Goal: Book appointment/travel/reservation

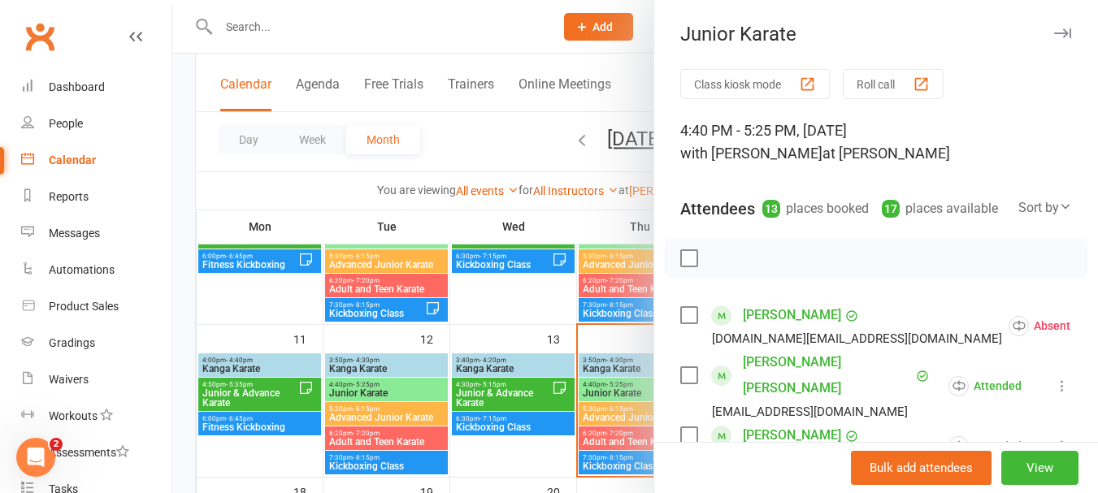
click at [611, 412] on div at bounding box center [635, 246] width 926 height 493
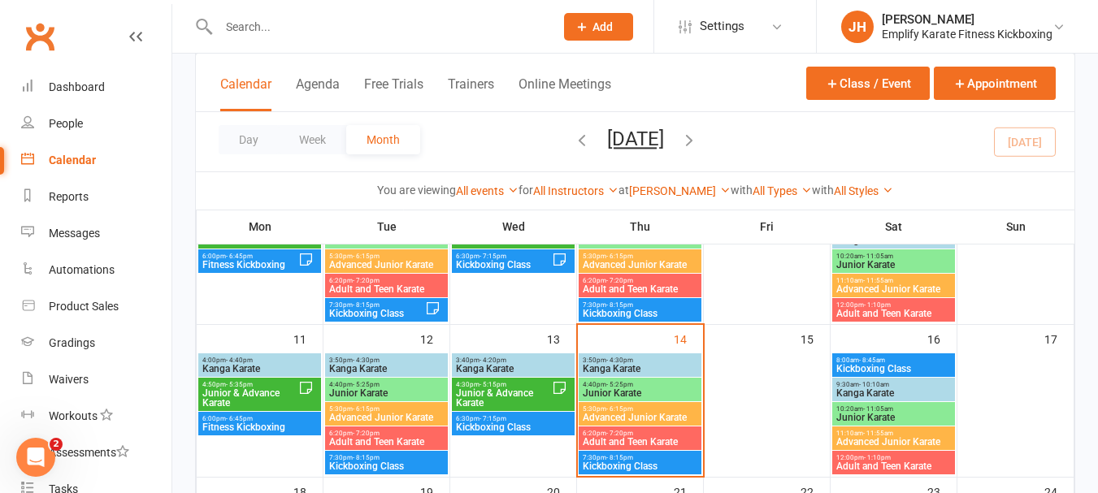
click at [652, 420] on span "Advanced Junior Karate" at bounding box center [640, 418] width 116 height 10
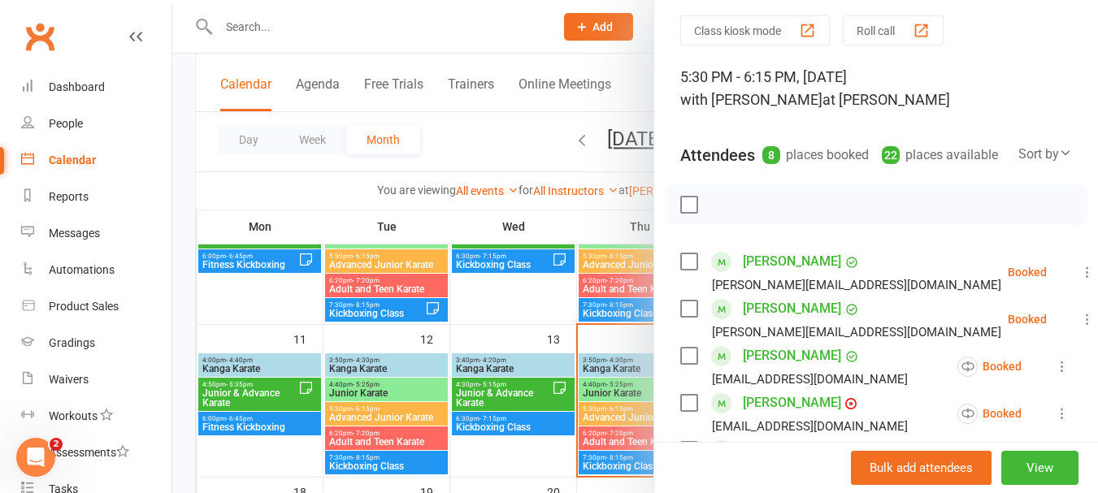
scroll to position [81, 0]
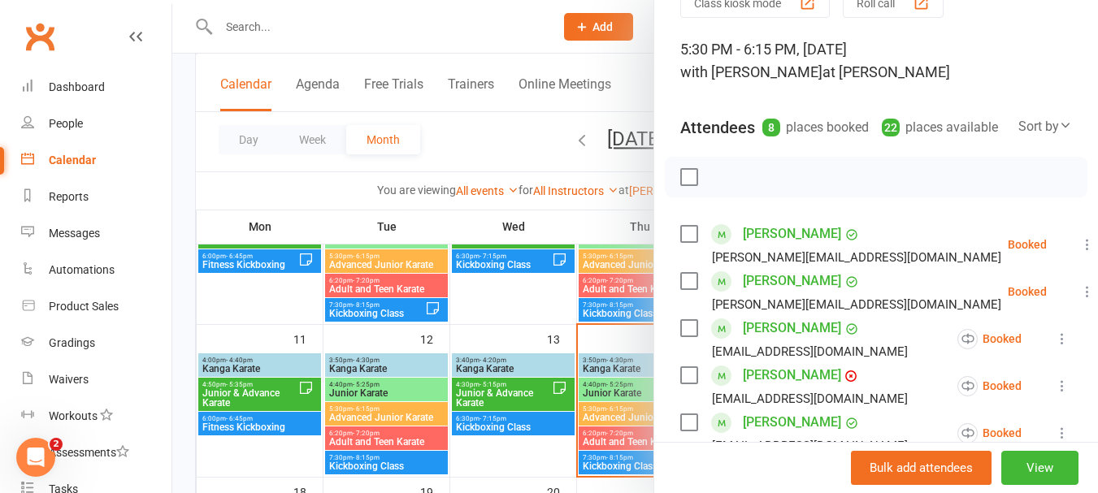
click at [681, 242] on label at bounding box center [688, 234] width 16 height 16
click at [686, 289] on label at bounding box center [688, 281] width 16 height 16
click at [693, 349] on div "Angelina Bali [EMAIL_ADDRESS][DOMAIN_NAME]" at bounding box center [797, 338] width 234 height 47
click at [687, 337] on label at bounding box center [688, 328] width 16 height 16
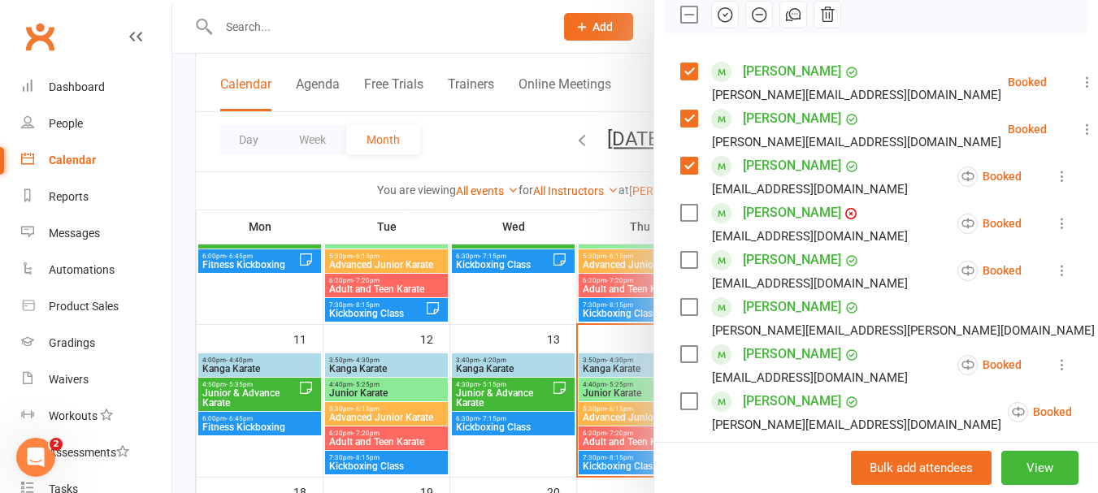
click at [681, 268] on label at bounding box center [688, 260] width 16 height 16
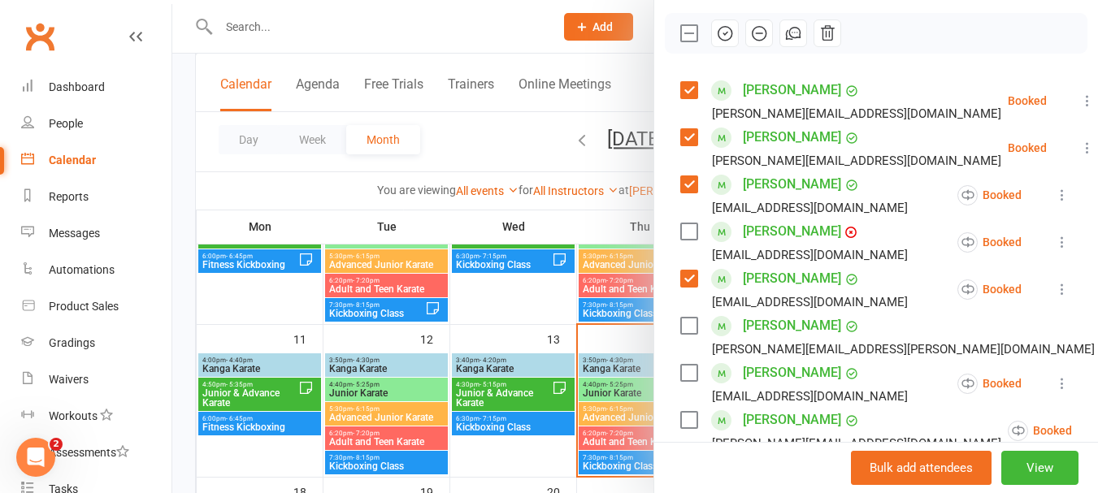
scroll to position [306, 0]
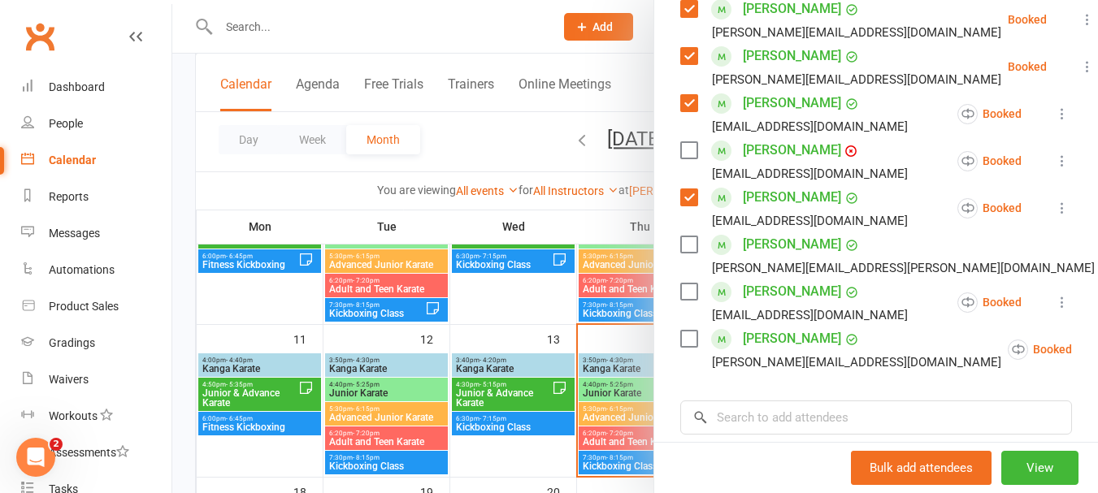
click at [684, 347] on label at bounding box center [688, 339] width 16 height 16
click at [619, 441] on div at bounding box center [635, 246] width 926 height 493
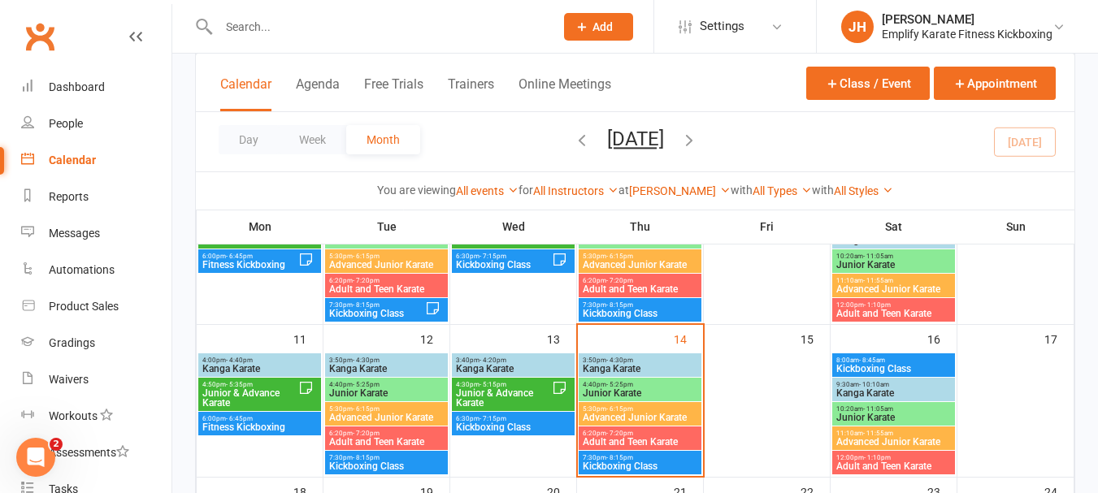
click at [619, 441] on span "Adult and Teen Karate" at bounding box center [640, 442] width 116 height 10
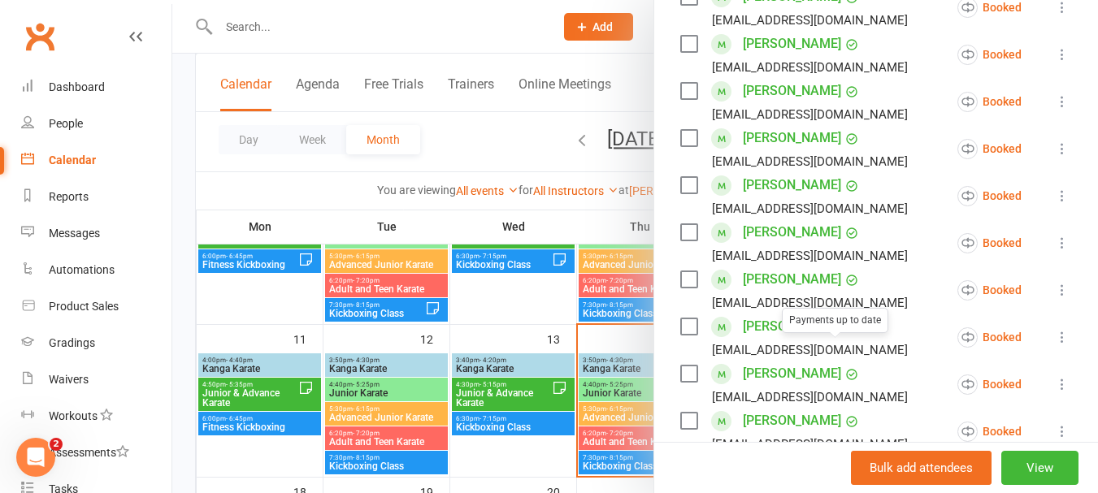
scroll to position [488, 0]
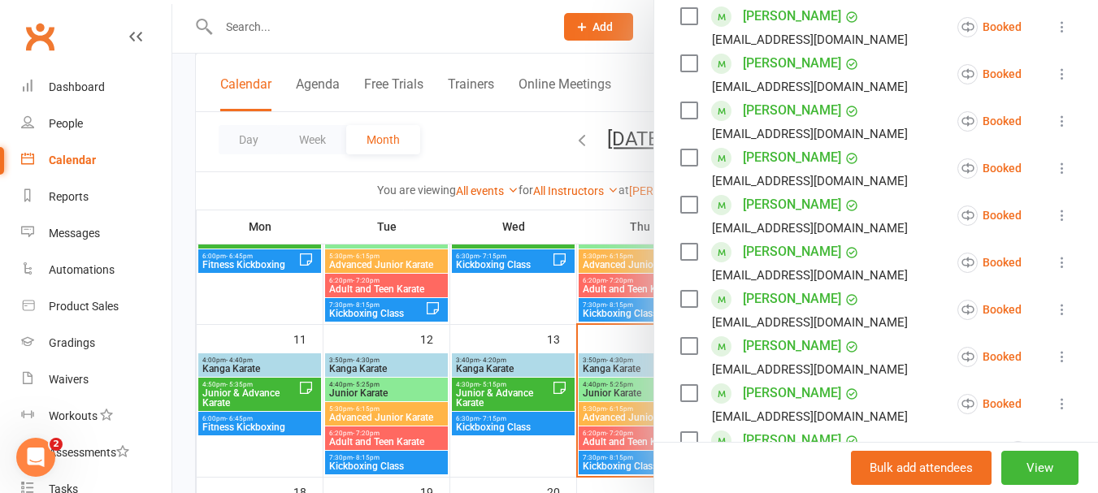
click at [607, 439] on div at bounding box center [635, 246] width 926 height 493
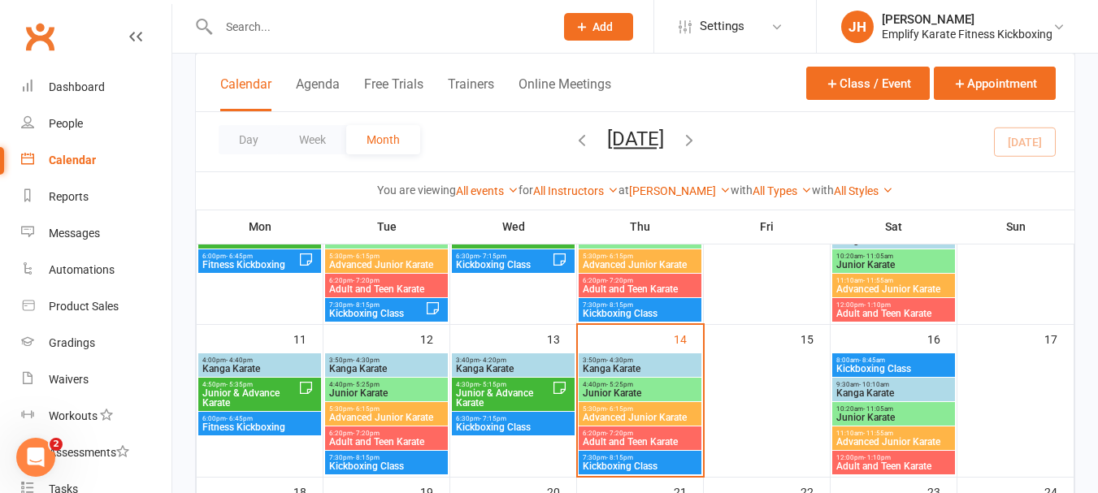
click at [889, 459] on span "12:00pm - 1:10pm" at bounding box center [894, 457] width 116 height 7
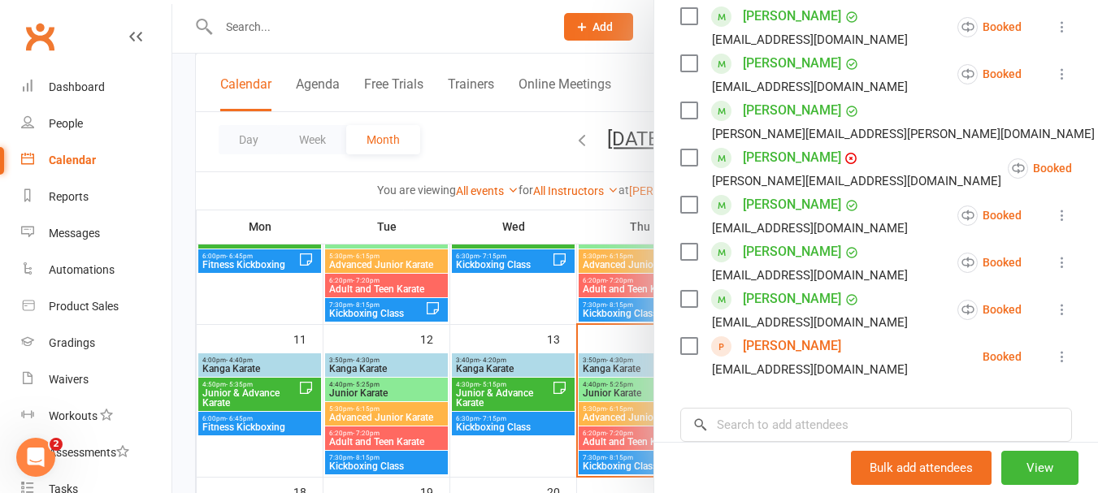
click at [619, 437] on div at bounding box center [635, 246] width 926 height 493
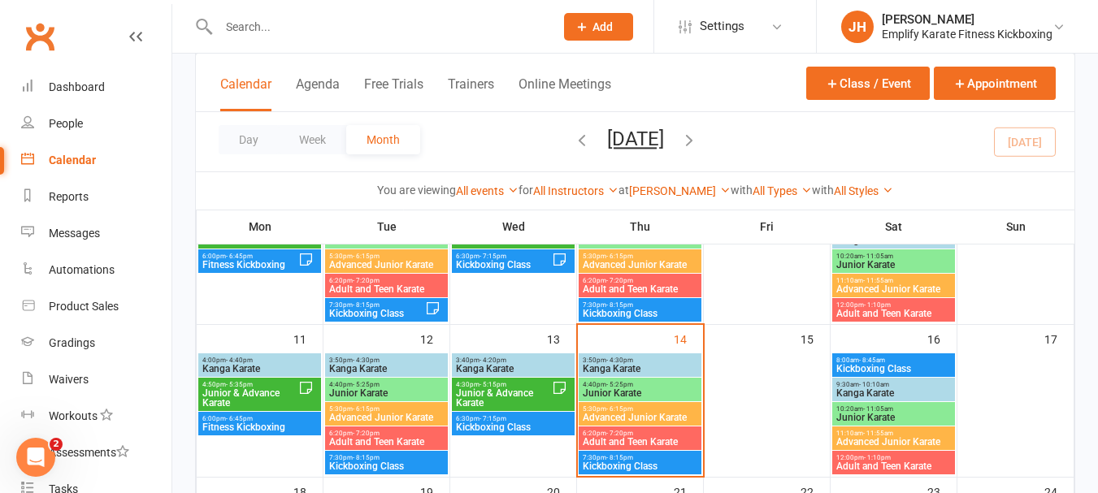
click at [621, 437] on span "Adult and Teen Karate" at bounding box center [640, 442] width 116 height 10
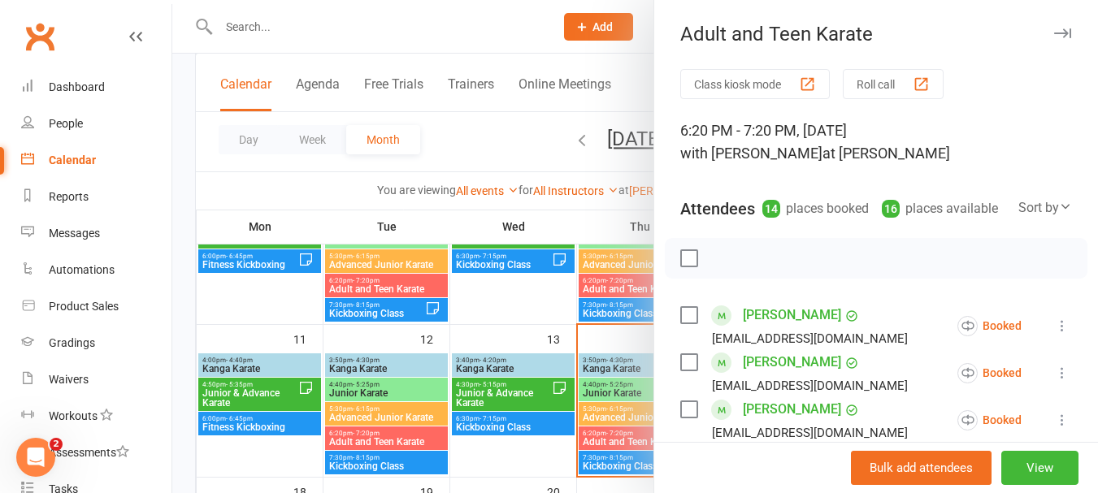
scroll to position [81, 0]
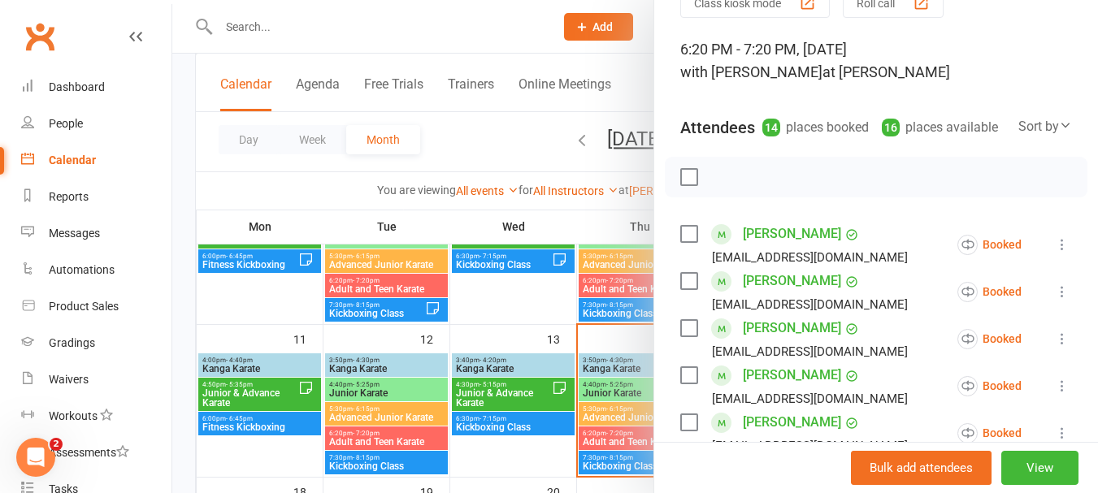
click at [624, 434] on div at bounding box center [635, 246] width 926 height 493
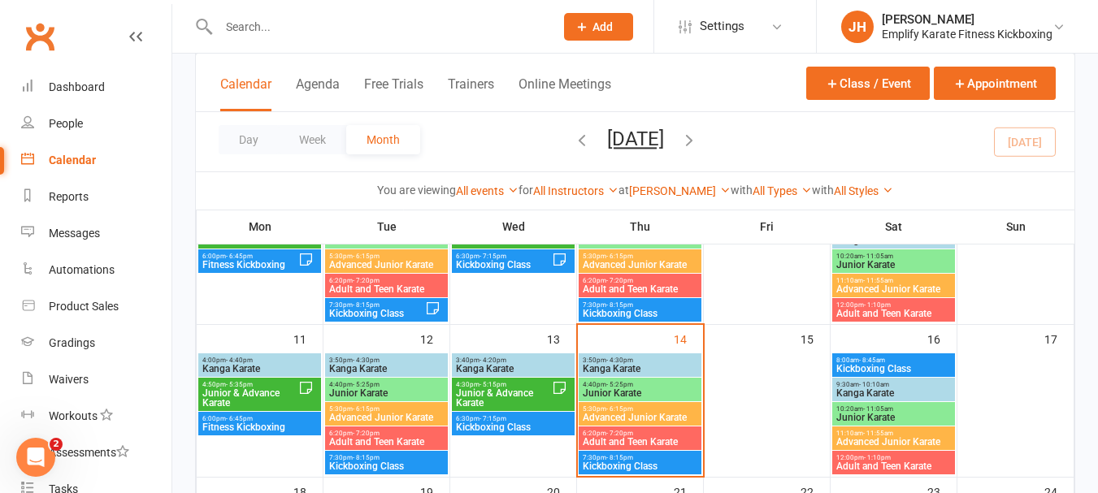
click at [633, 410] on span "5:30pm - 6:15pm" at bounding box center [640, 409] width 116 height 7
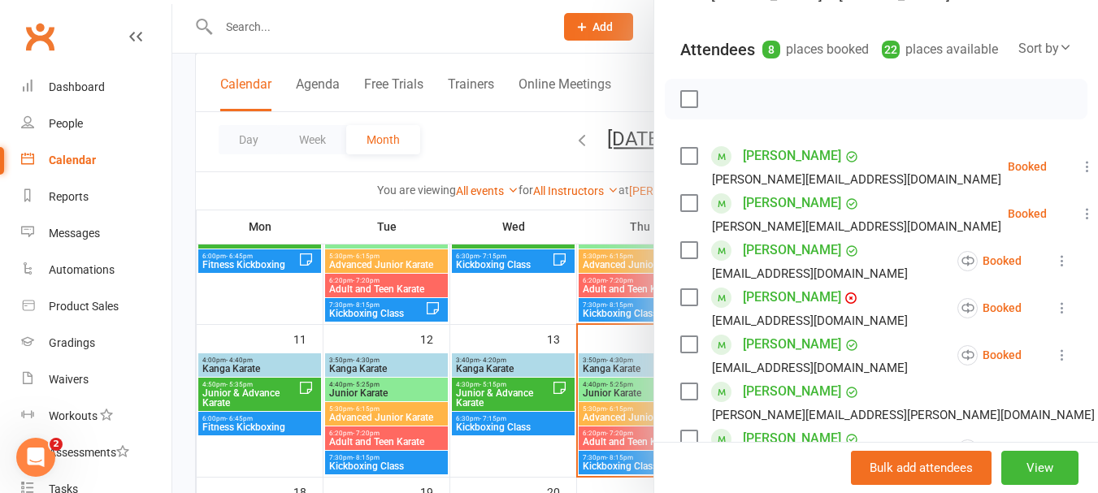
scroll to position [163, 0]
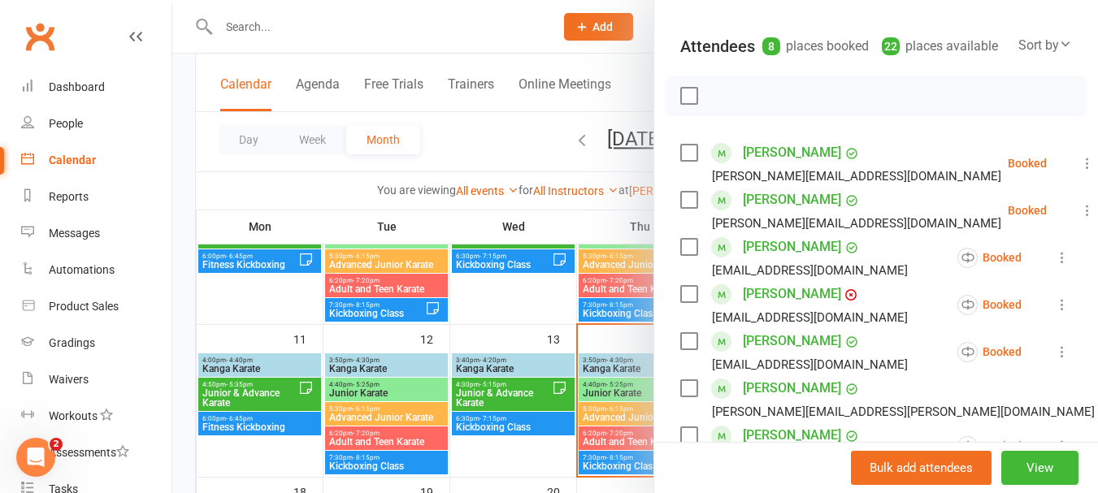
click at [680, 161] on label at bounding box center [688, 153] width 16 height 16
click at [680, 208] on label at bounding box center [688, 200] width 16 height 16
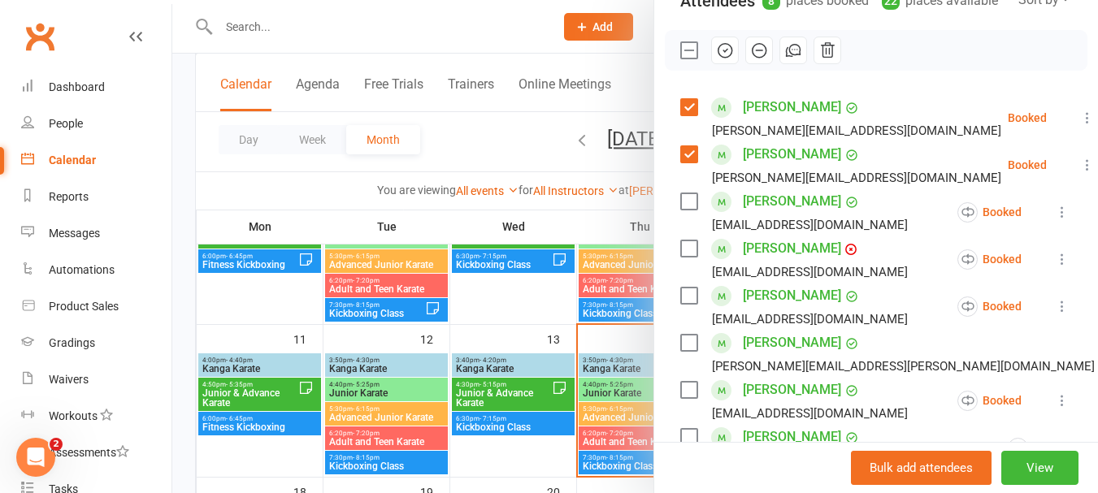
scroll to position [244, 0]
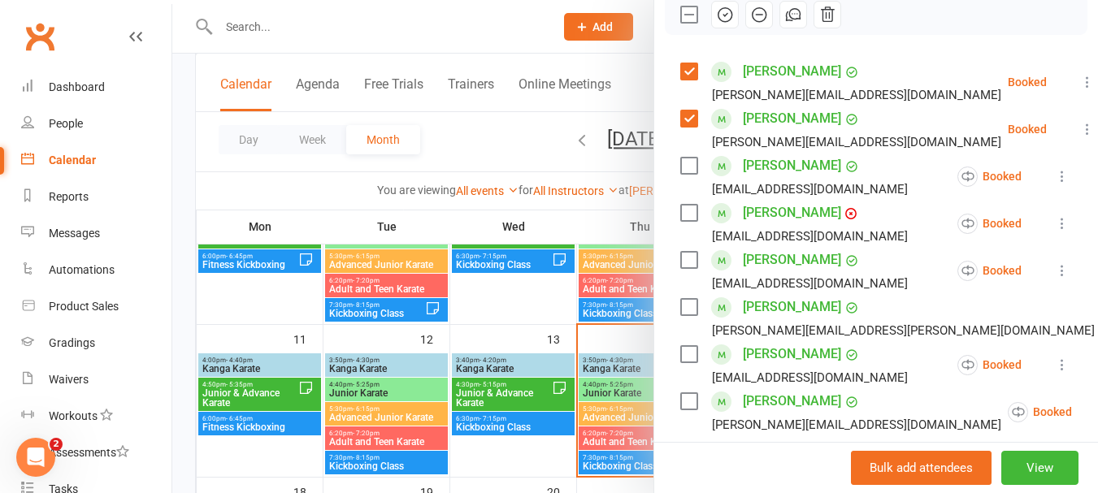
click at [680, 174] on label at bounding box center [688, 166] width 16 height 16
click at [680, 268] on label at bounding box center [688, 260] width 16 height 16
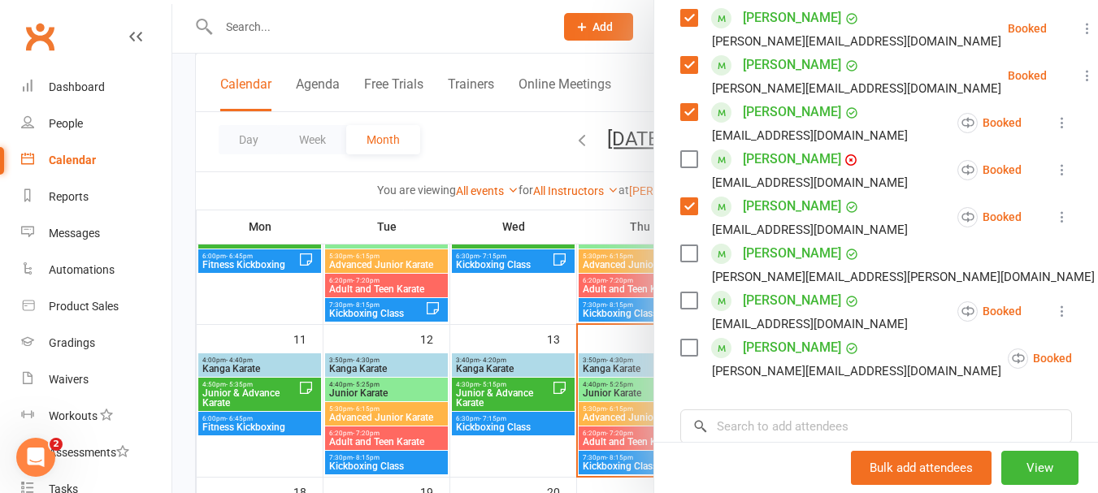
scroll to position [325, 0]
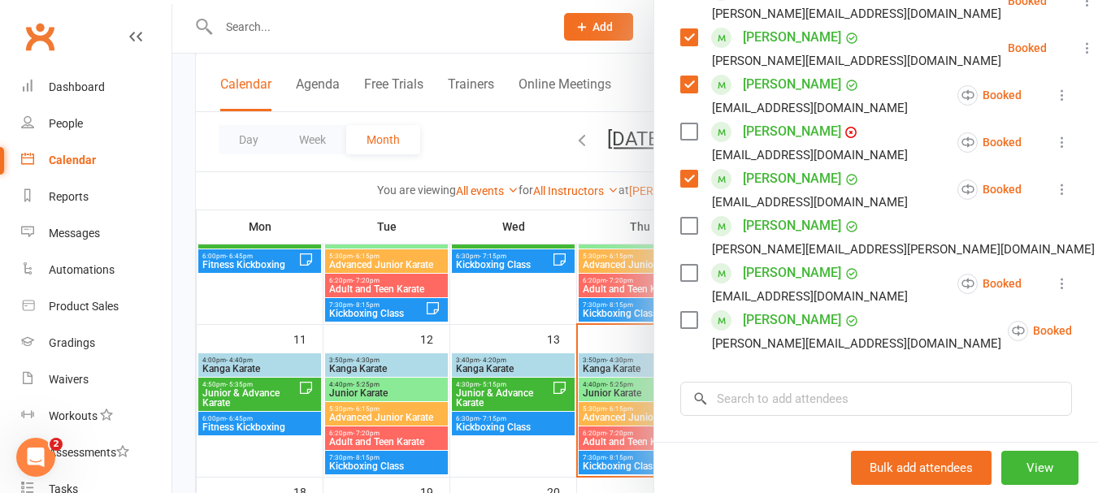
click at [685, 328] on label at bounding box center [688, 320] width 16 height 16
click at [772, 416] on input "search" at bounding box center [876, 399] width 392 height 34
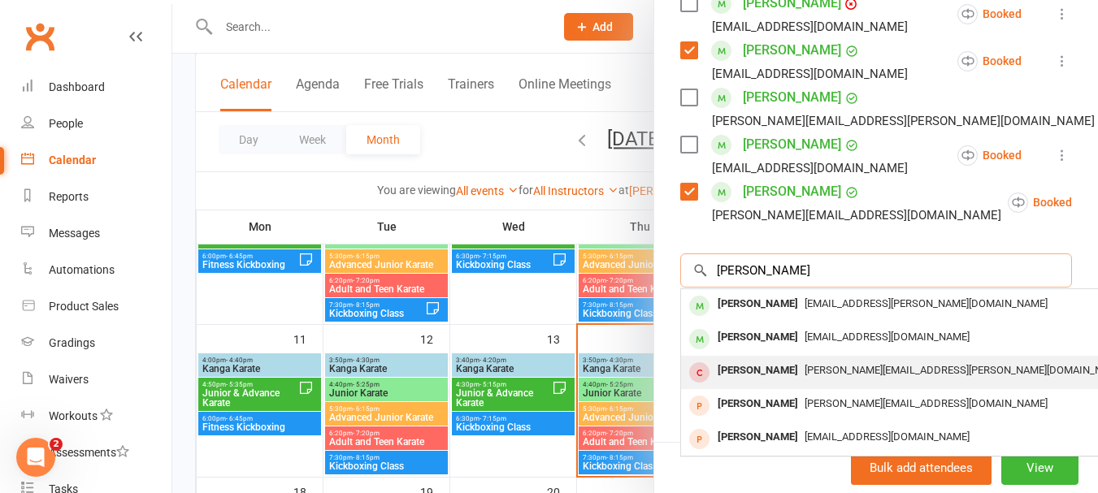
scroll to position [488, 0]
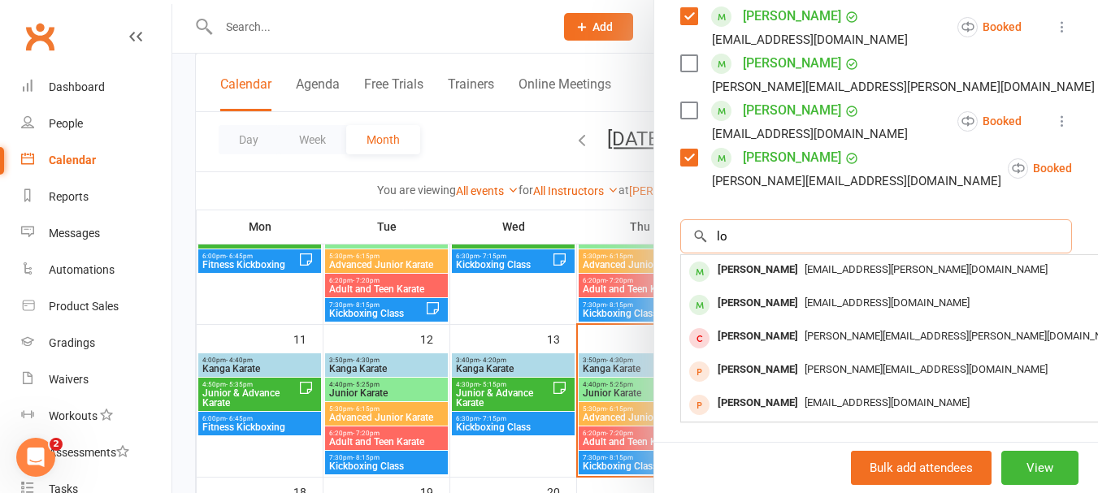
type input "l"
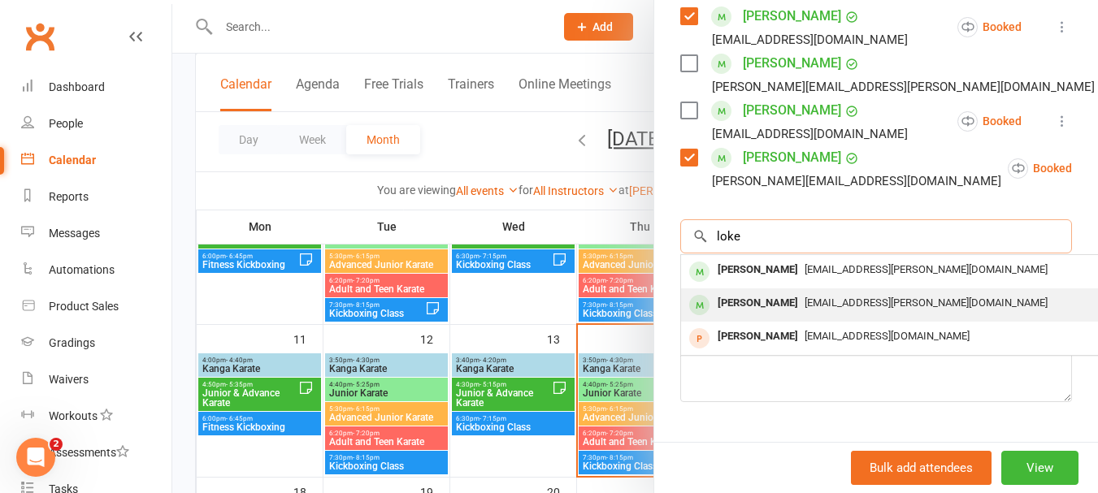
type input "loke"
click at [883, 315] on div "[EMAIL_ADDRESS][PERSON_NAME][DOMAIN_NAME]" at bounding box center [924, 304] width 473 height 24
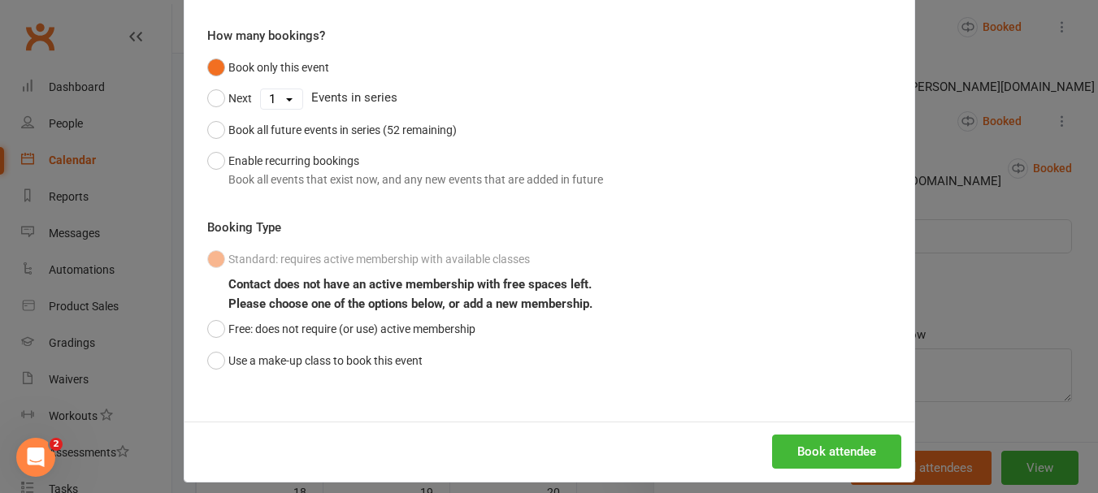
scroll to position [143, 0]
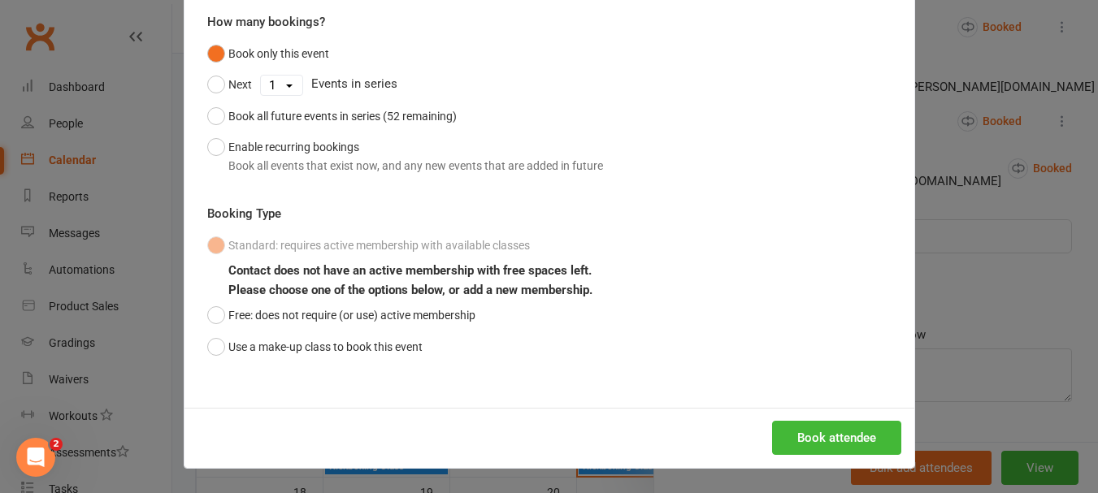
click at [971, 280] on div "Book in for a recurring event Advanced Junior Karate - [DATE] 5:30pm Member: [P…" at bounding box center [549, 246] width 1098 height 493
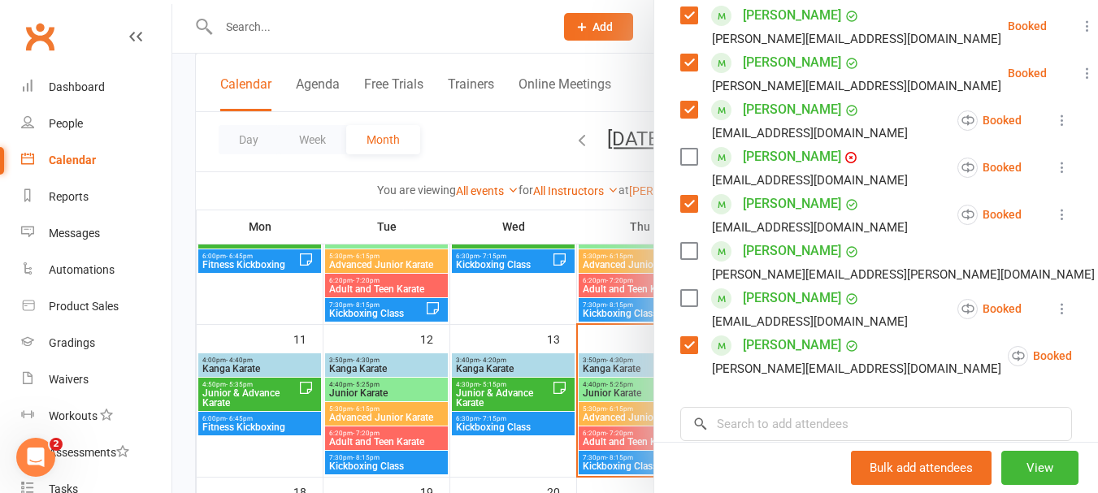
scroll to position [325, 0]
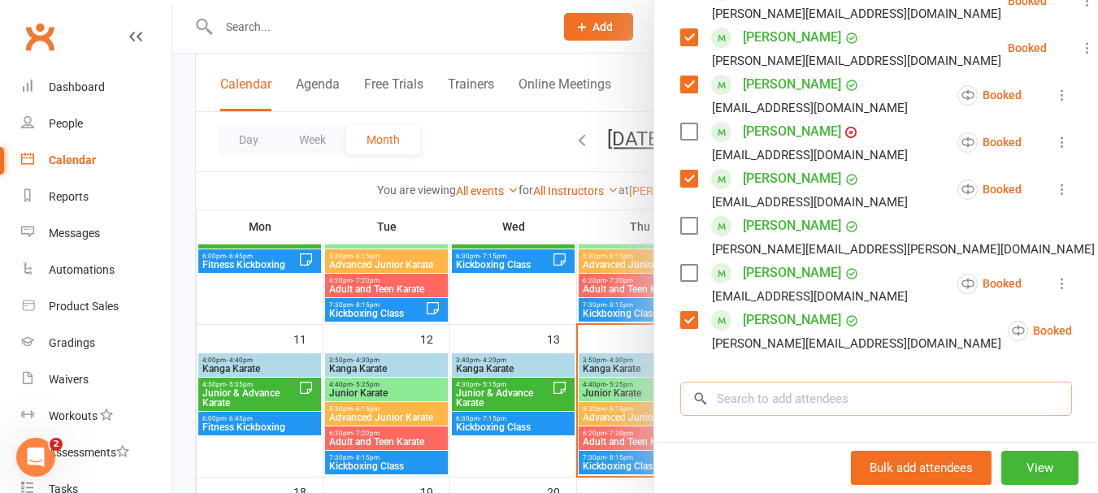
click at [768, 409] on input "search" at bounding box center [876, 399] width 392 height 34
type input "a"
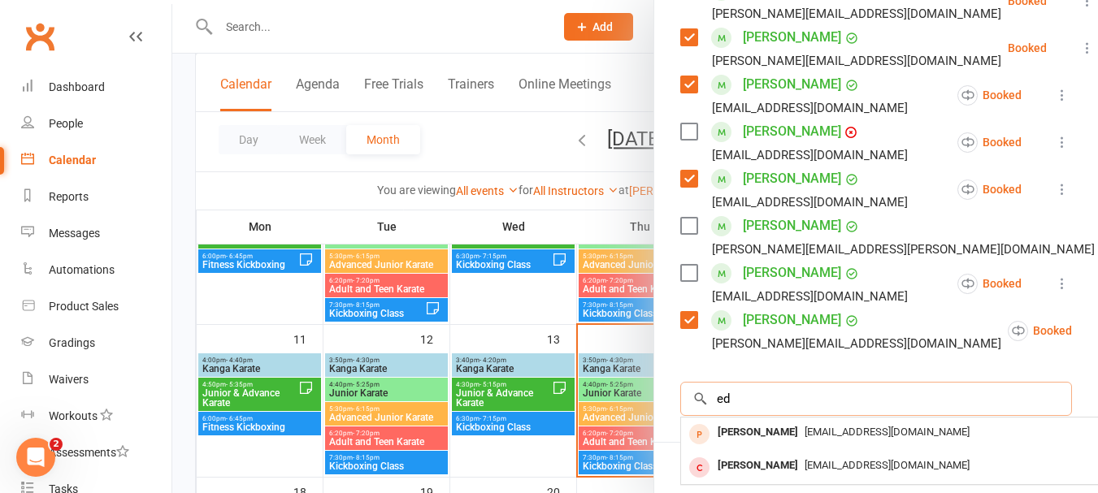
type input "e"
type input "a"
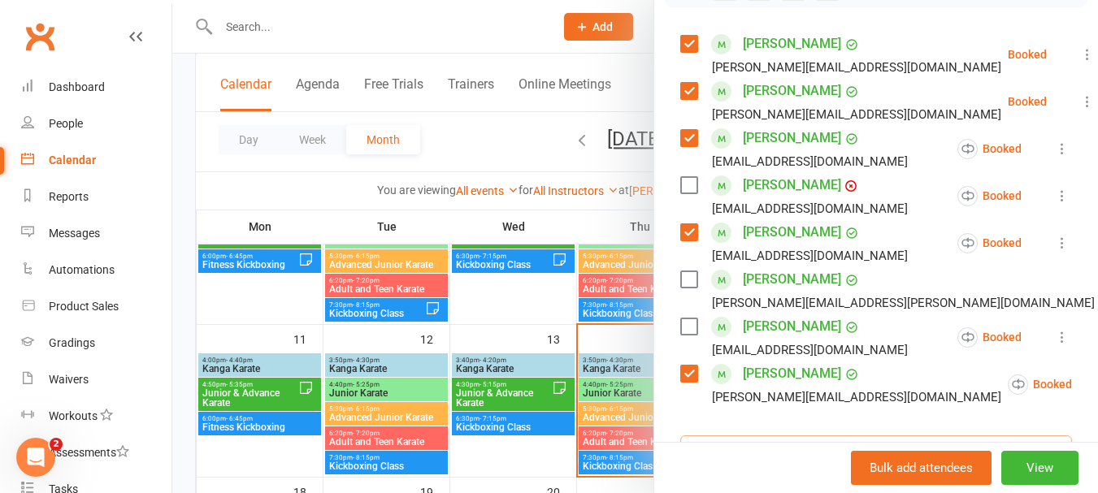
scroll to position [244, 0]
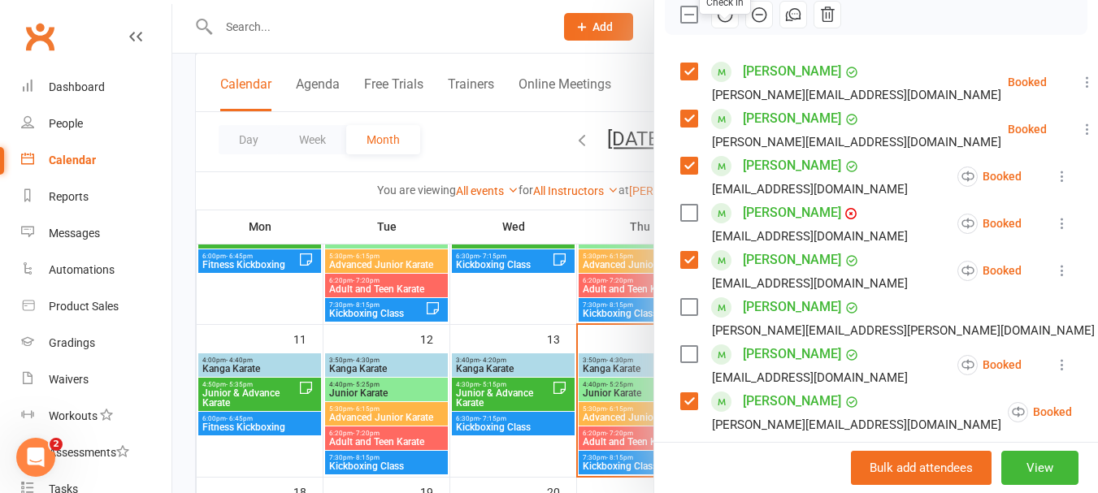
click at [719, 22] on icon "button" at bounding box center [726, 15] width 14 height 14
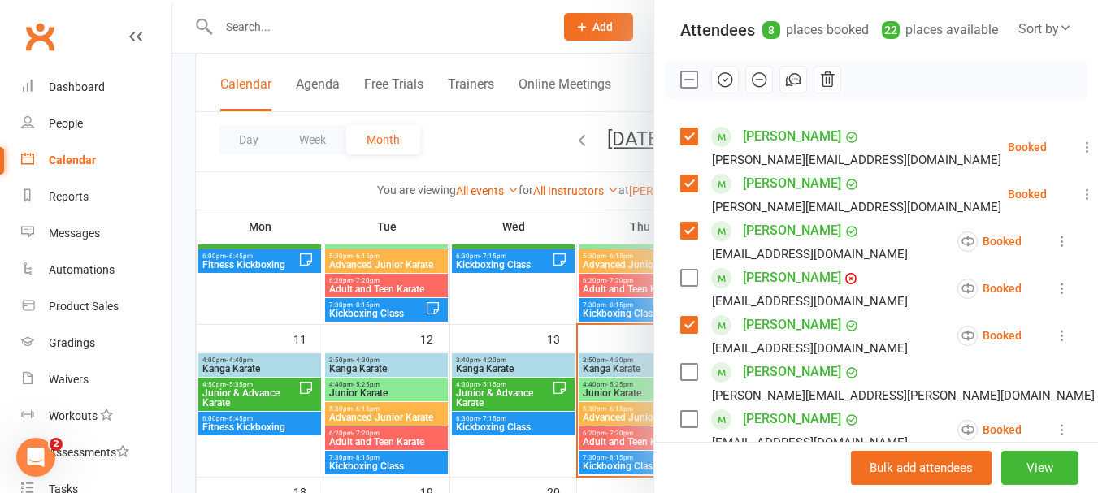
scroll to position [163, 0]
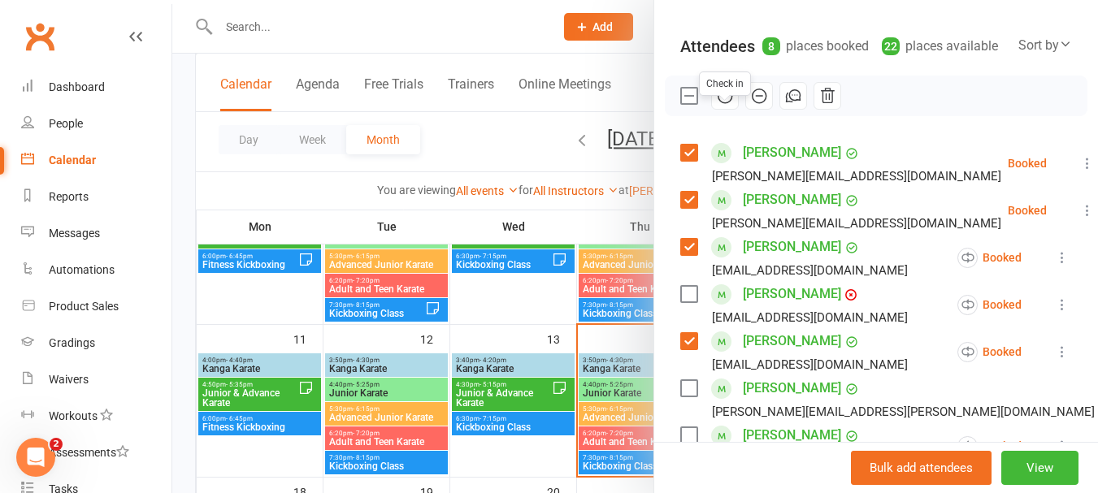
click at [728, 105] on icon "button" at bounding box center [725, 96] width 18 height 18
click at [902, 106] on div at bounding box center [876, 96] width 423 height 41
click at [680, 104] on label at bounding box center [688, 96] width 16 height 16
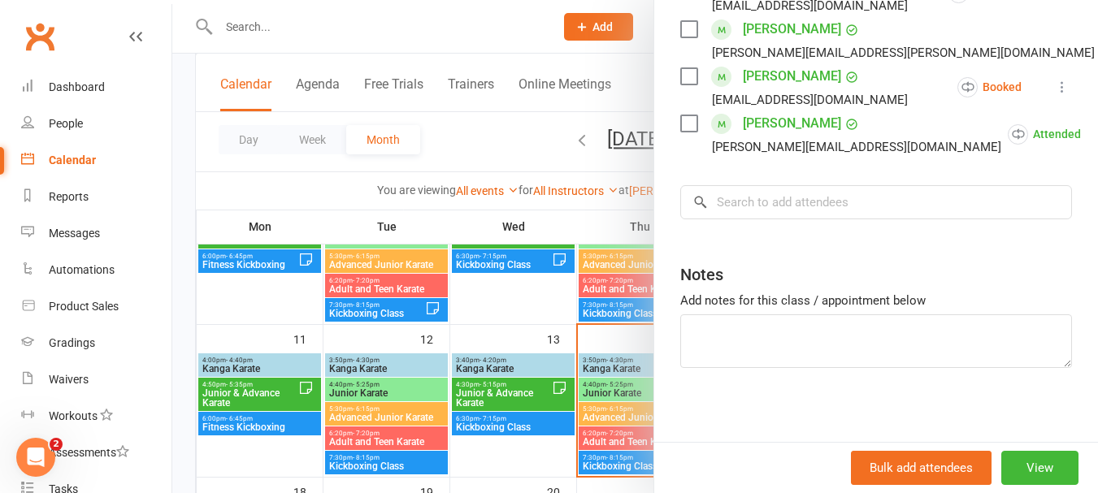
scroll to position [550, 0]
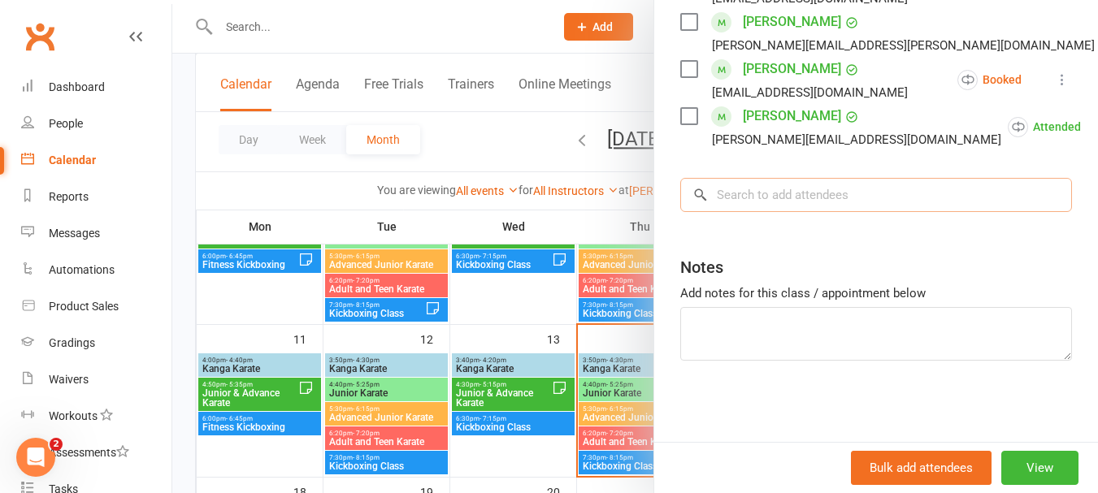
click at [786, 198] on input "search" at bounding box center [876, 195] width 392 height 34
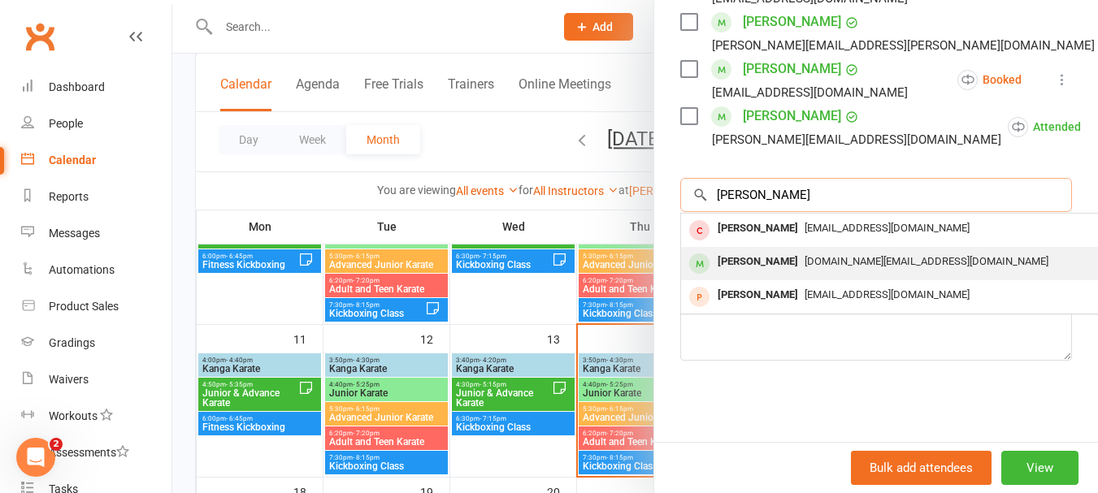
type input "[PERSON_NAME]"
click at [805, 259] on span "[DOMAIN_NAME][EMAIL_ADDRESS][DOMAIN_NAME]" at bounding box center [927, 261] width 244 height 12
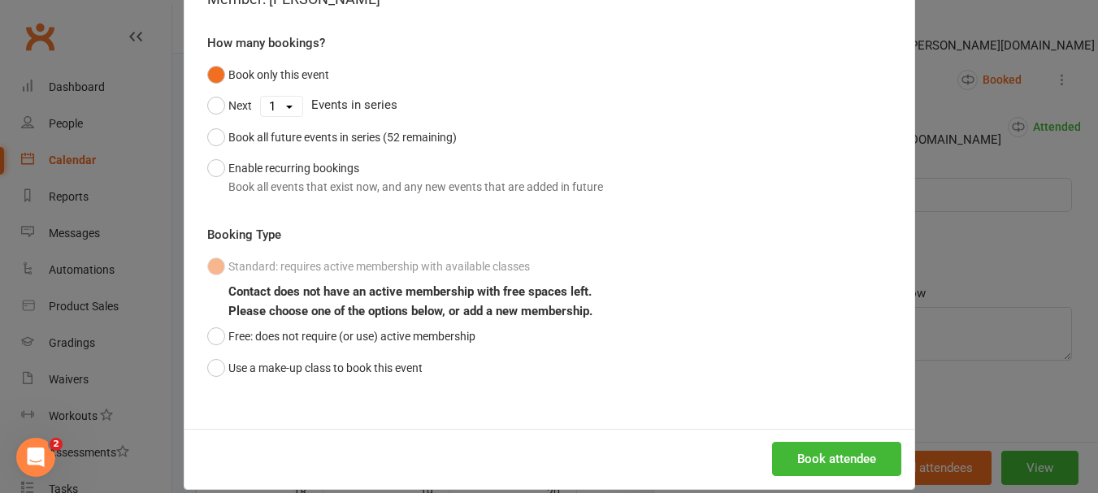
scroll to position [143, 0]
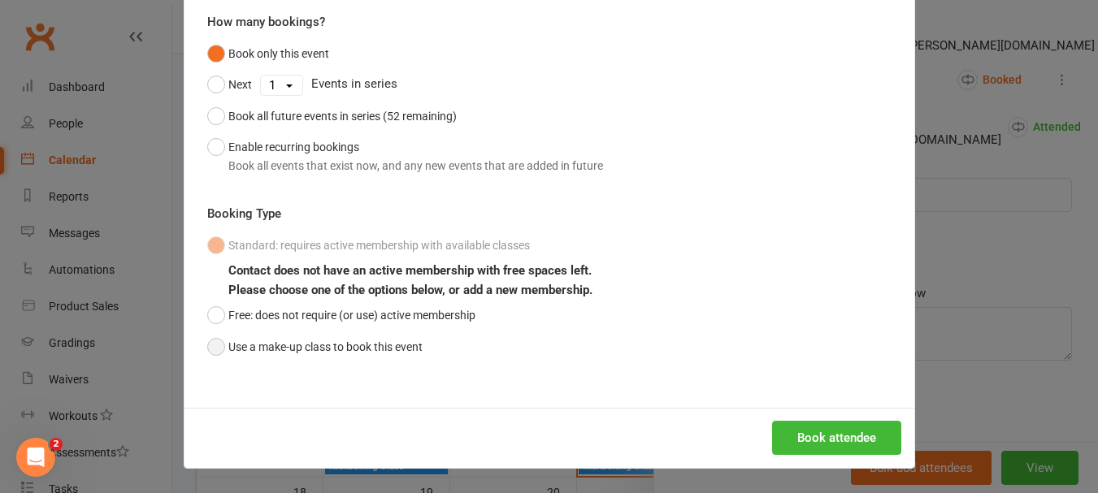
click at [207, 340] on button "Use a make-up class to book this event" at bounding box center [314, 347] width 215 height 31
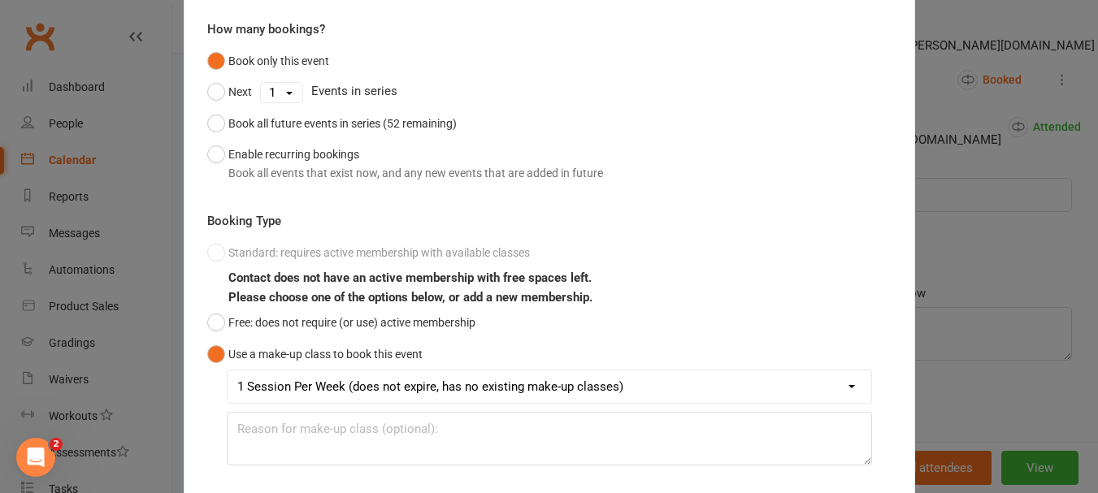
scroll to position [224, 0]
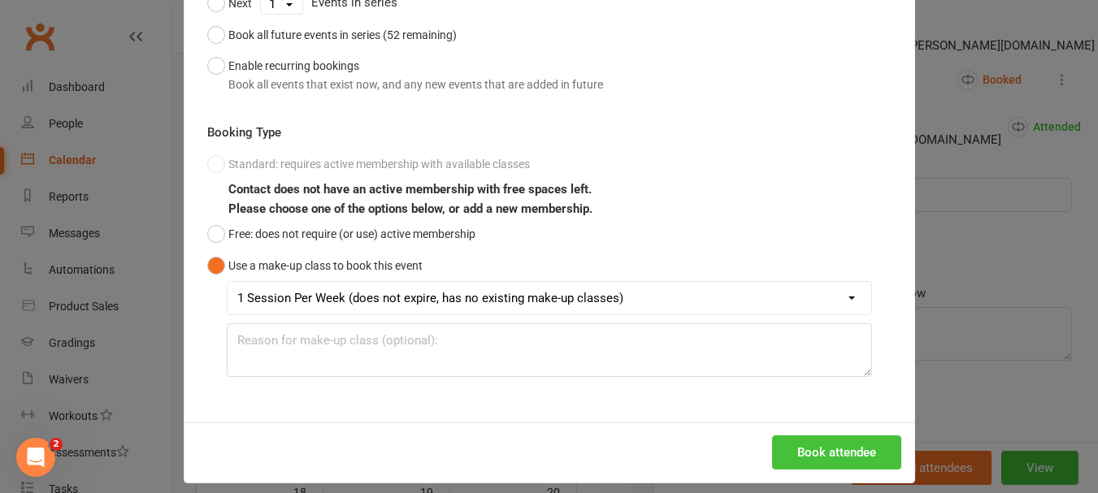
click at [779, 456] on button "Book attendee" at bounding box center [836, 453] width 129 height 34
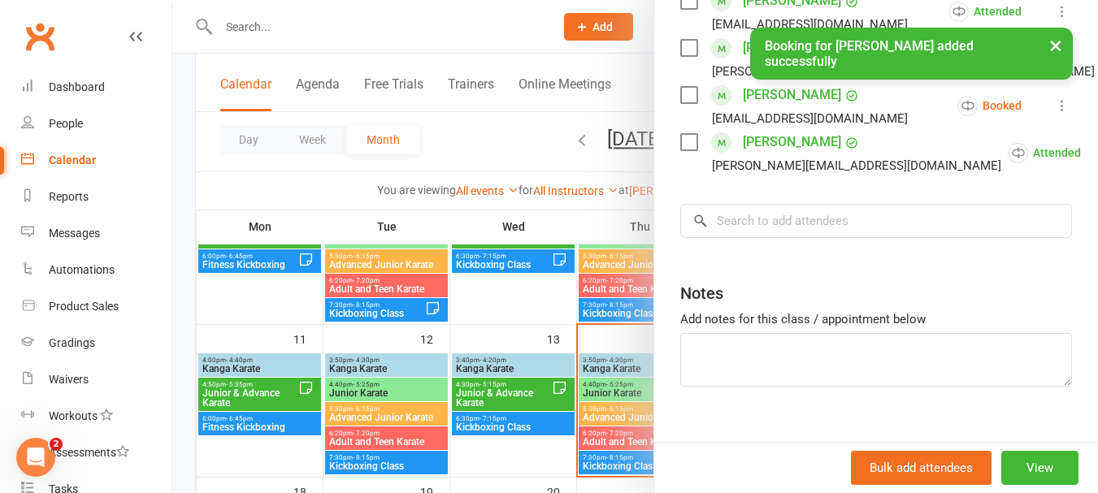
scroll to position [598, 0]
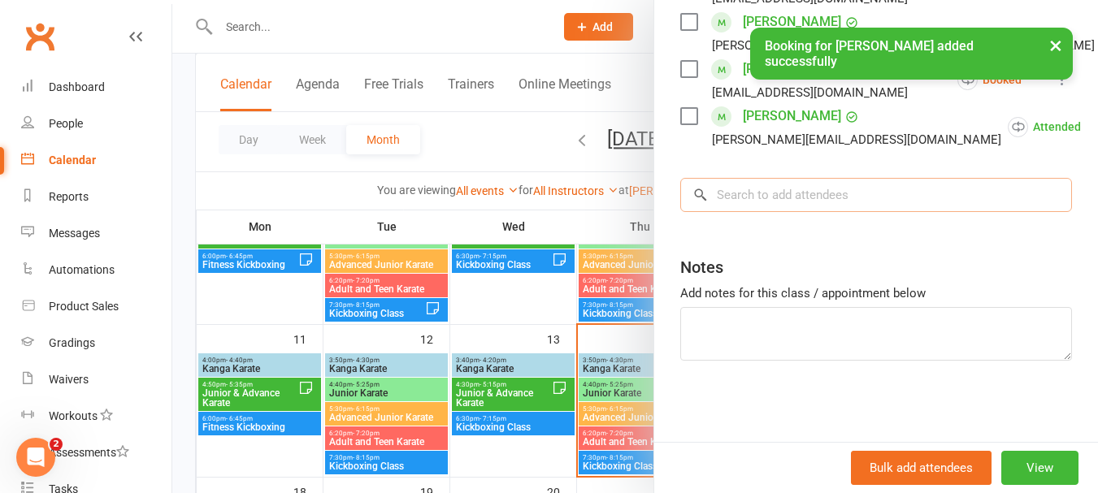
click at [760, 184] on input "search" at bounding box center [876, 195] width 392 height 34
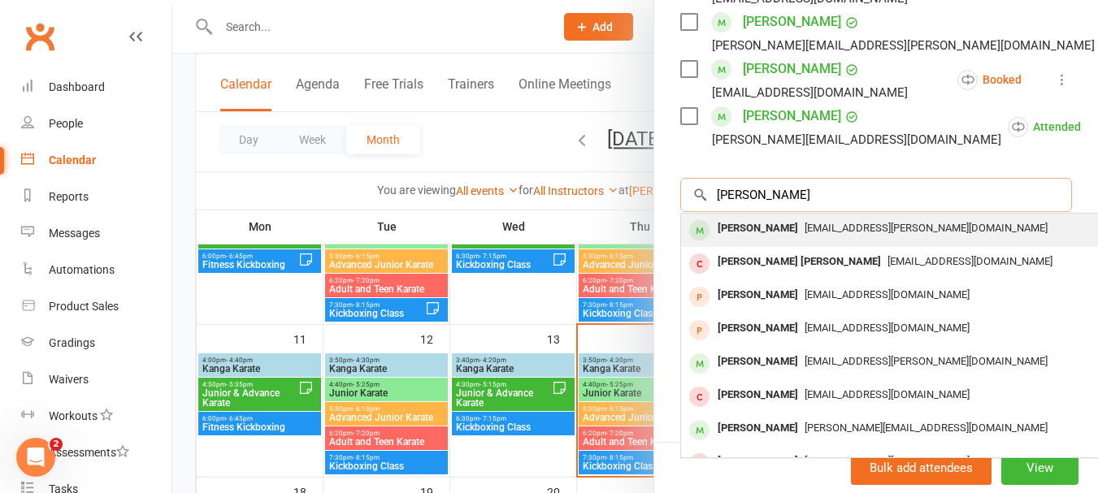
type input "[PERSON_NAME]"
click at [813, 233] on span "[EMAIL_ADDRESS][PERSON_NAME][DOMAIN_NAME]" at bounding box center [926, 228] width 243 height 12
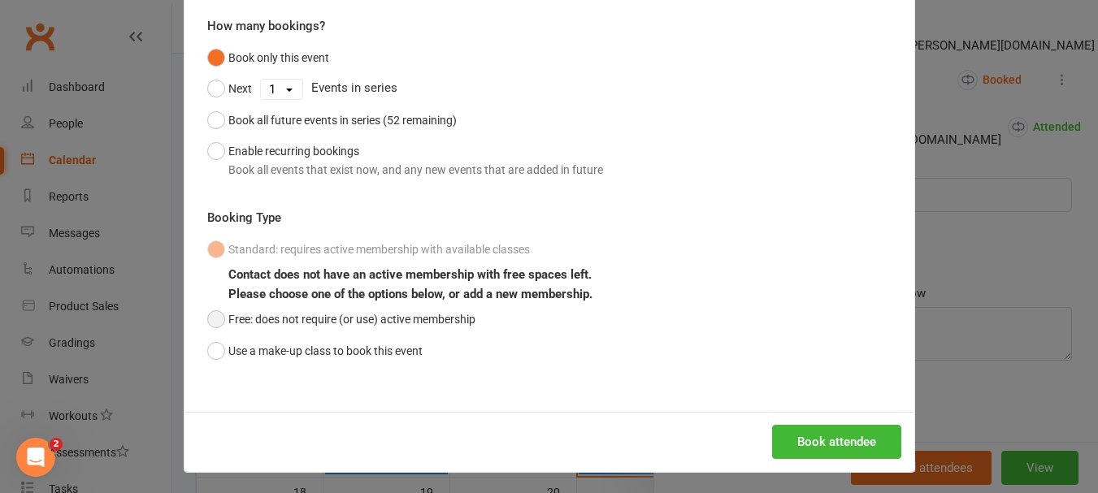
scroll to position [143, 0]
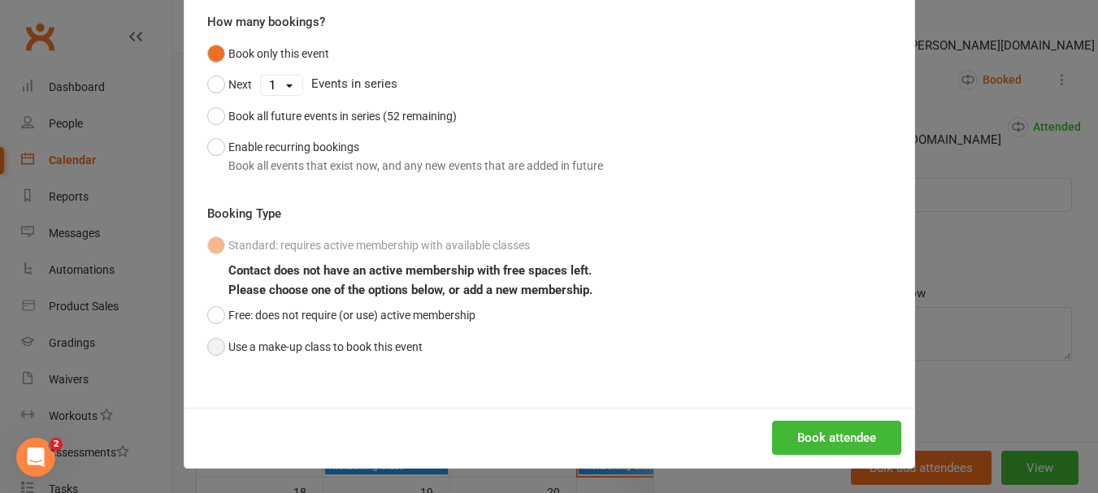
click at [224, 353] on button "Use a make-up class to book this event" at bounding box center [314, 347] width 215 height 31
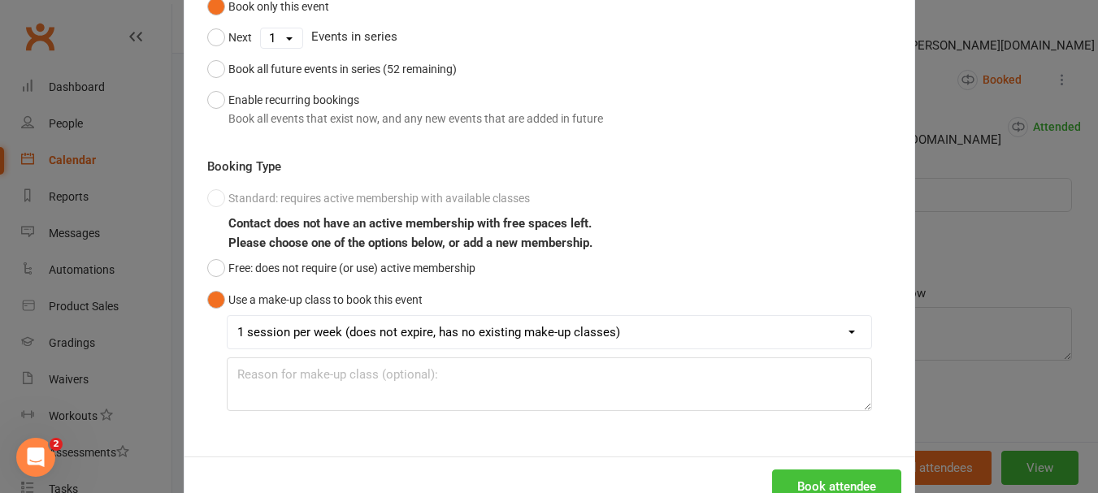
scroll to position [239, 0]
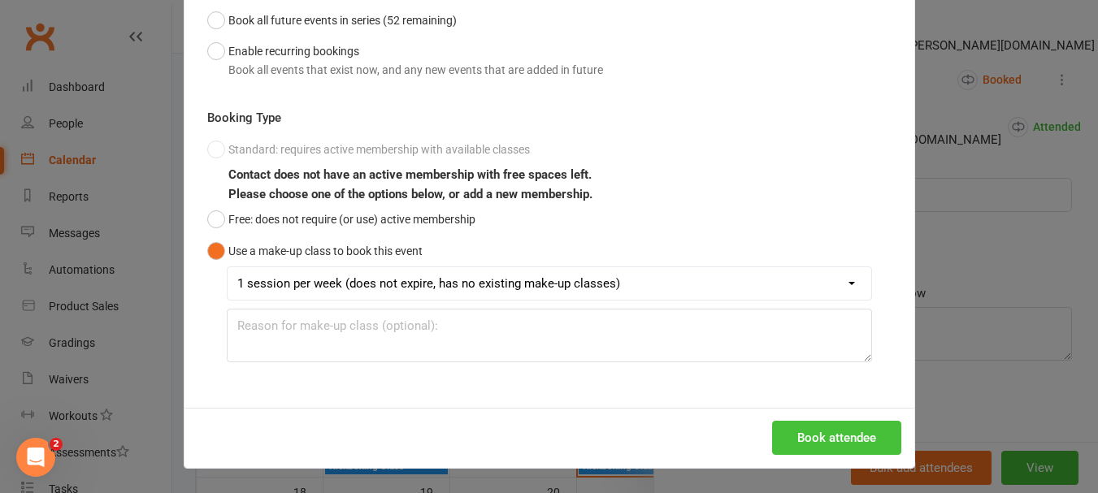
click at [834, 436] on button "Book attendee" at bounding box center [836, 438] width 129 height 34
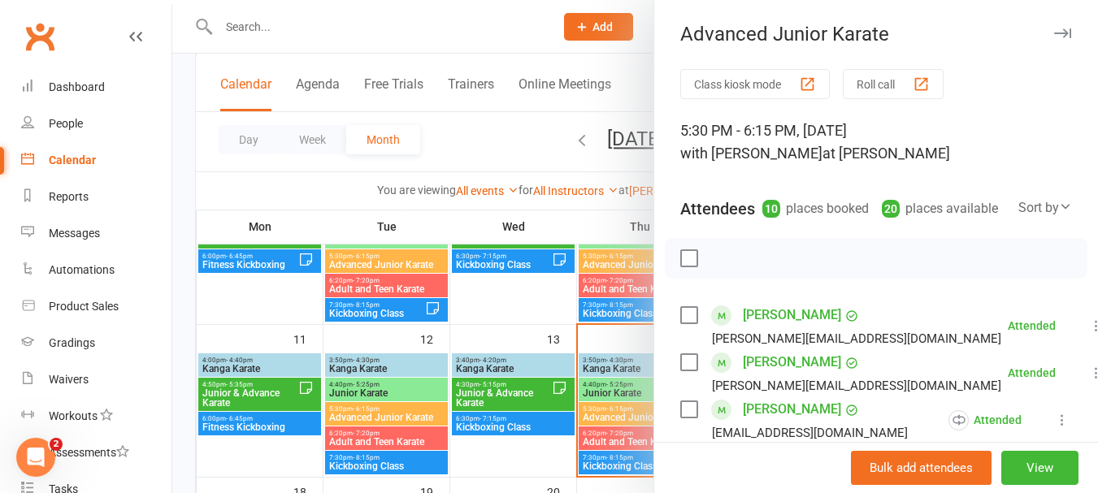
scroll to position [325, 0]
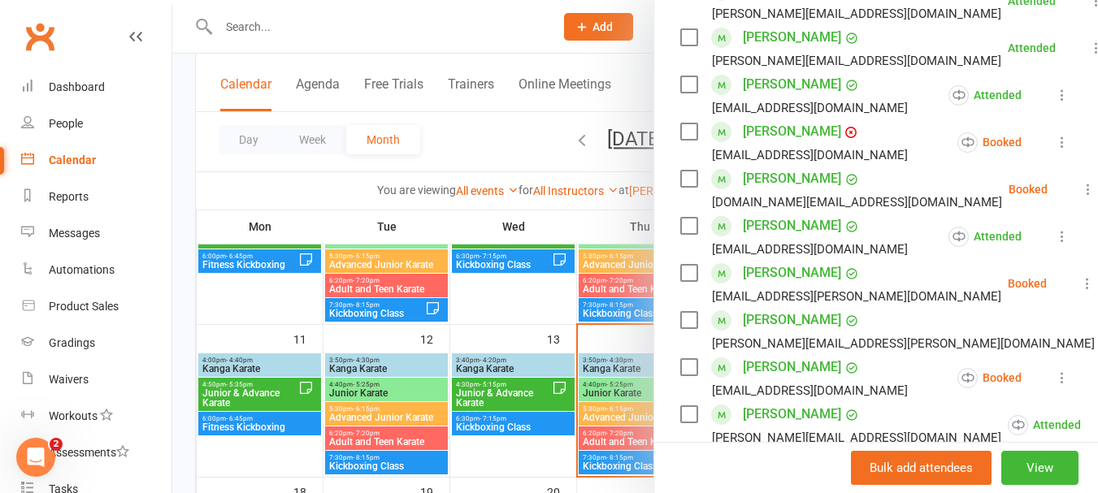
click at [689, 140] on label at bounding box center [688, 132] width 16 height 16
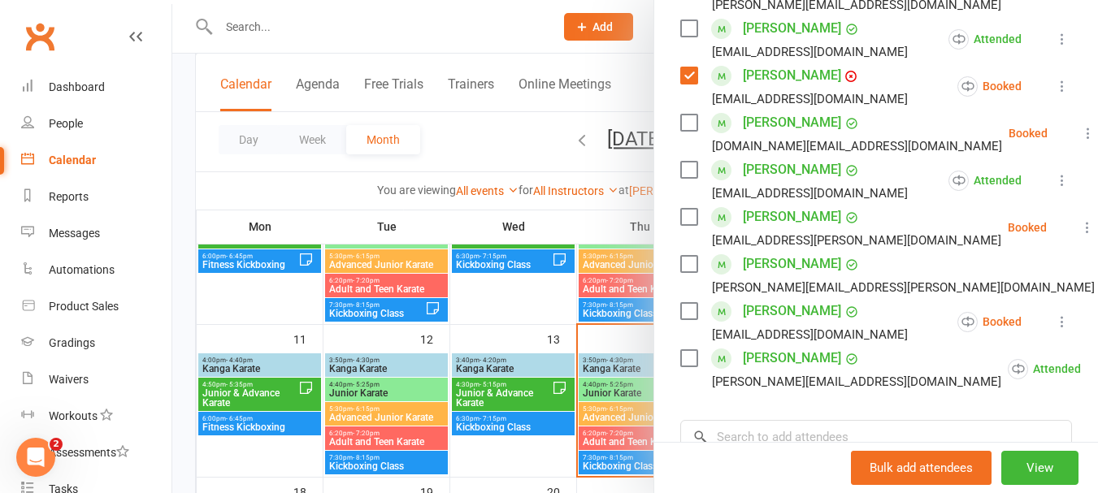
scroll to position [406, 0]
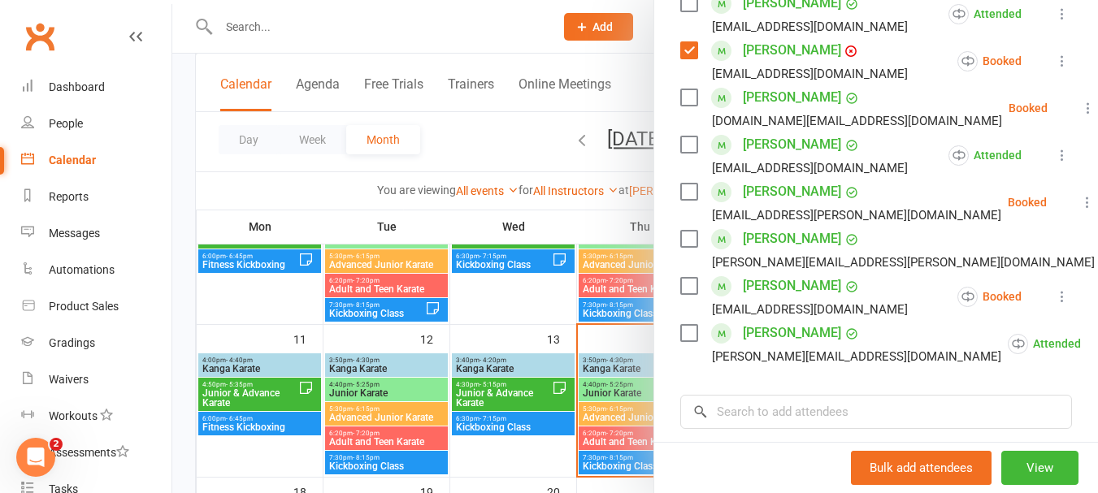
click at [686, 247] on label at bounding box center [688, 239] width 16 height 16
click at [682, 294] on label at bounding box center [688, 286] width 16 height 16
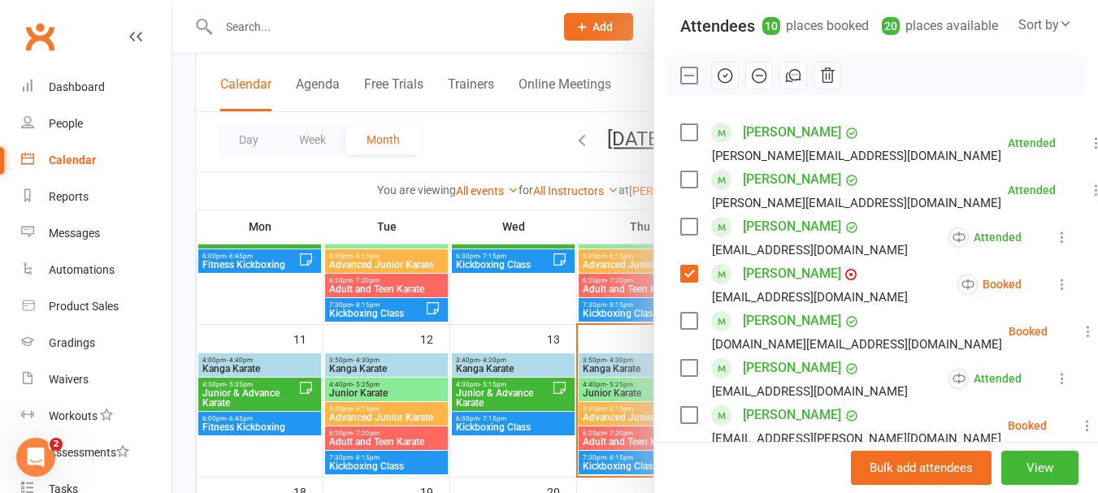
scroll to position [0, 0]
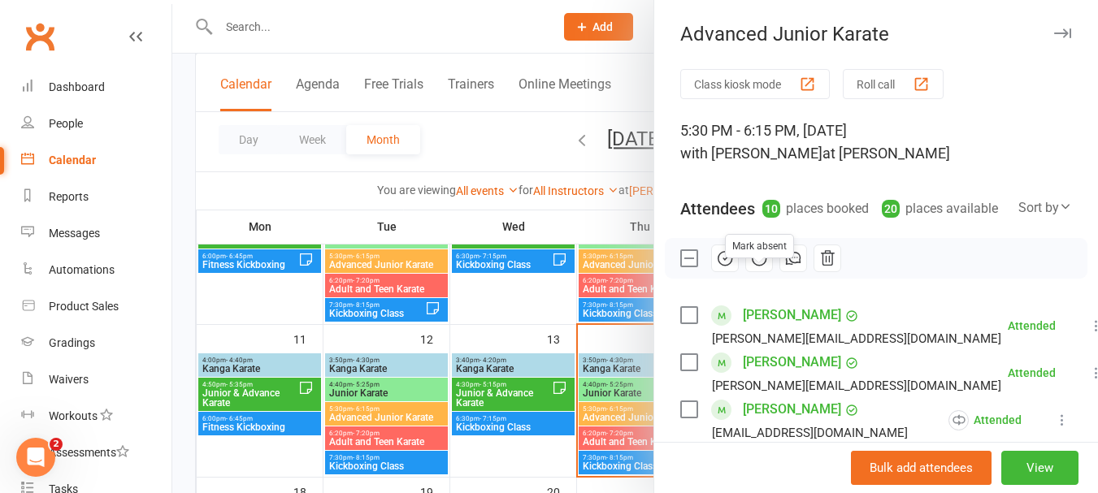
click at [763, 272] on button "button" at bounding box center [759, 259] width 28 height 28
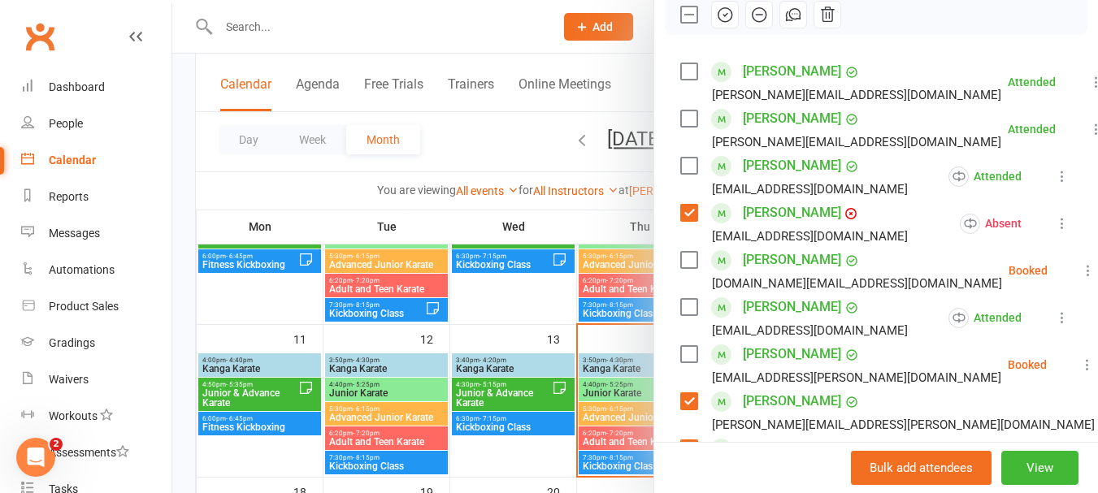
click at [684, 23] on label at bounding box center [688, 15] width 16 height 16
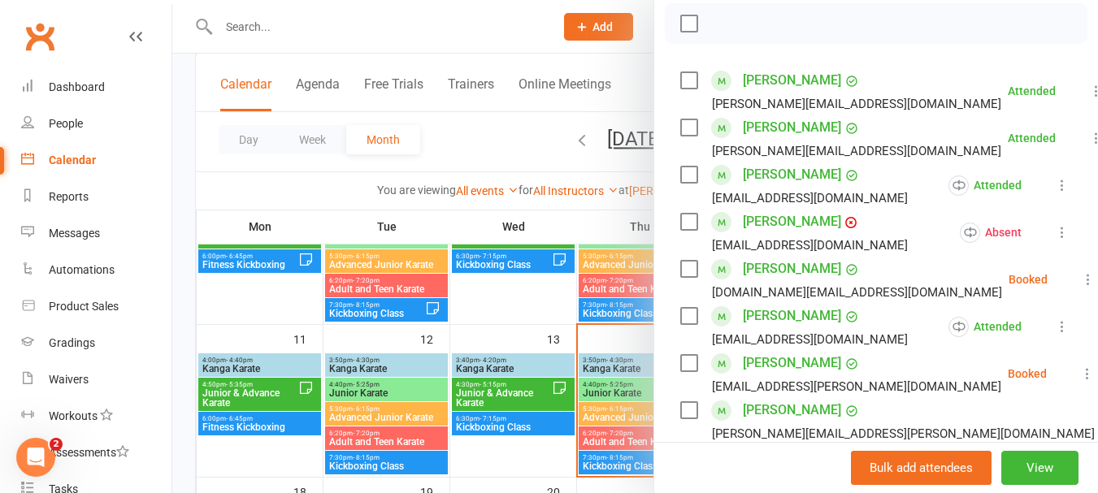
scroll to position [244, 0]
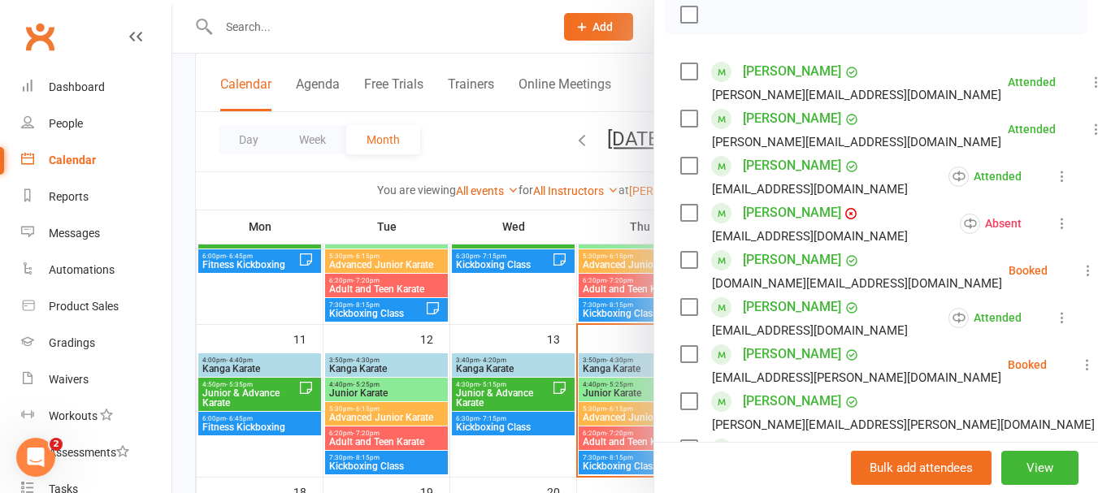
click at [680, 268] on label at bounding box center [688, 260] width 16 height 16
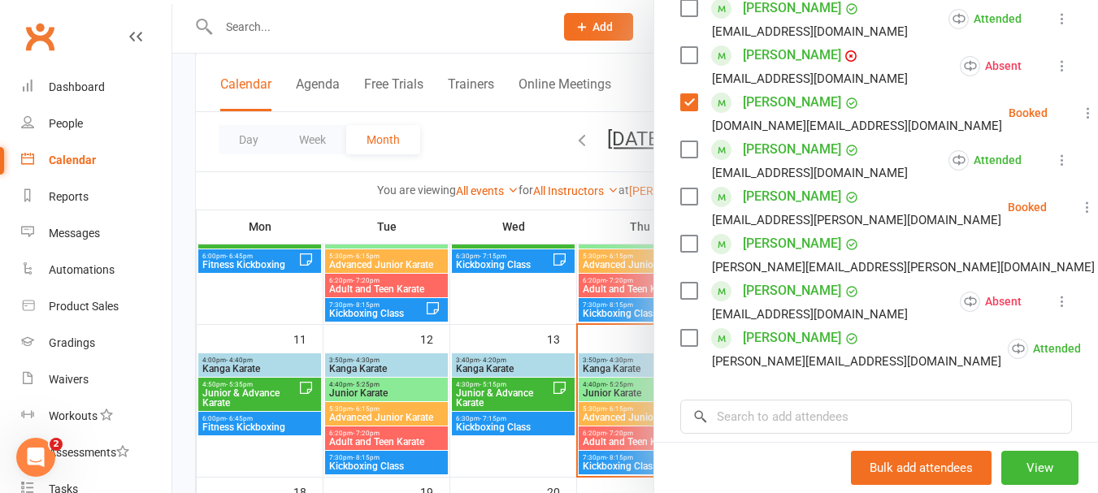
scroll to position [406, 0]
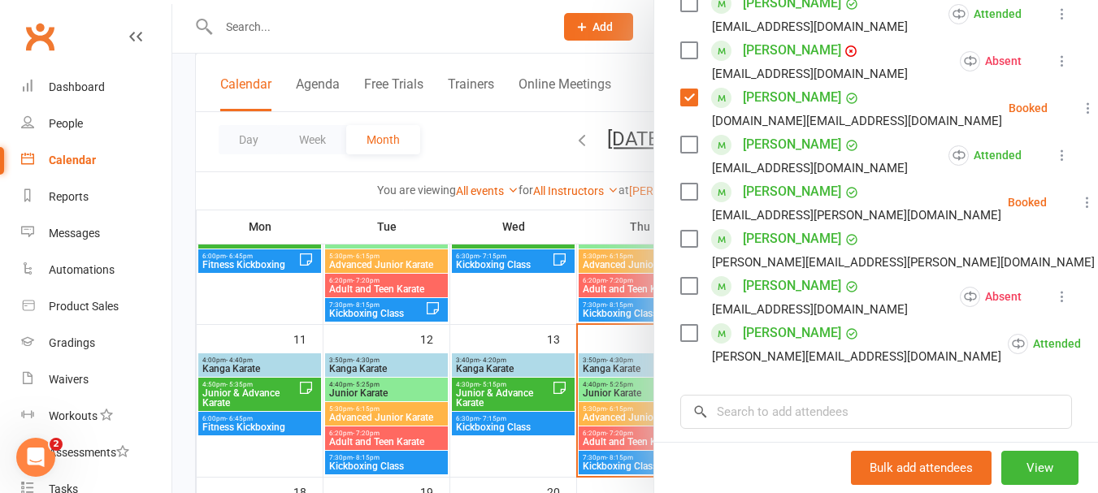
click at [683, 200] on label at bounding box center [688, 192] width 16 height 16
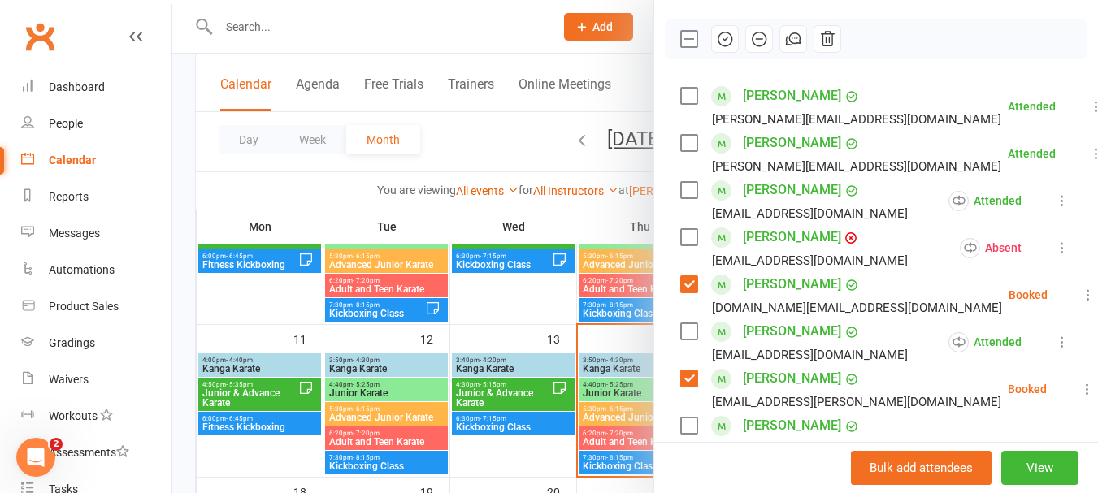
scroll to position [0, 0]
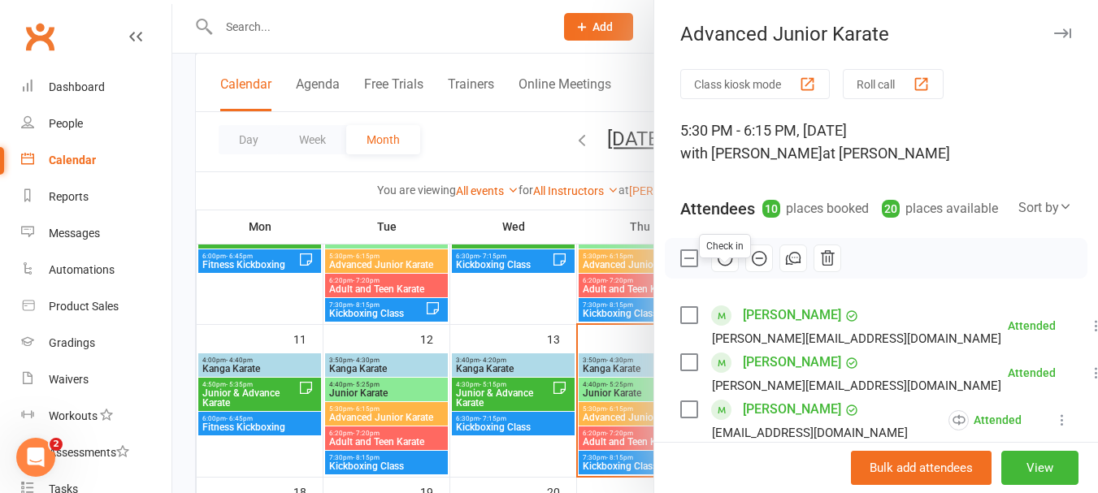
click at [716, 267] on icon "button" at bounding box center [725, 259] width 18 height 18
click at [689, 267] on label at bounding box center [688, 258] width 16 height 16
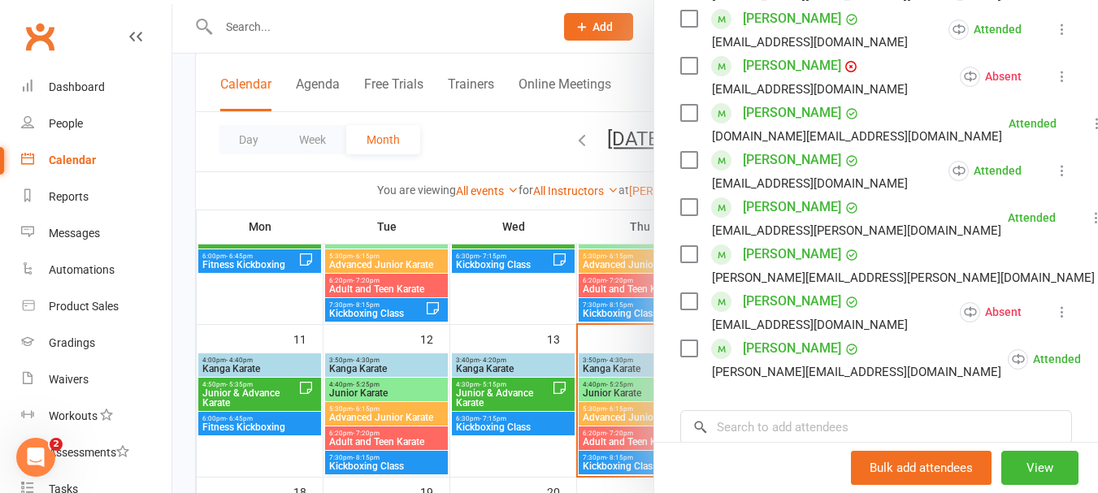
scroll to position [406, 0]
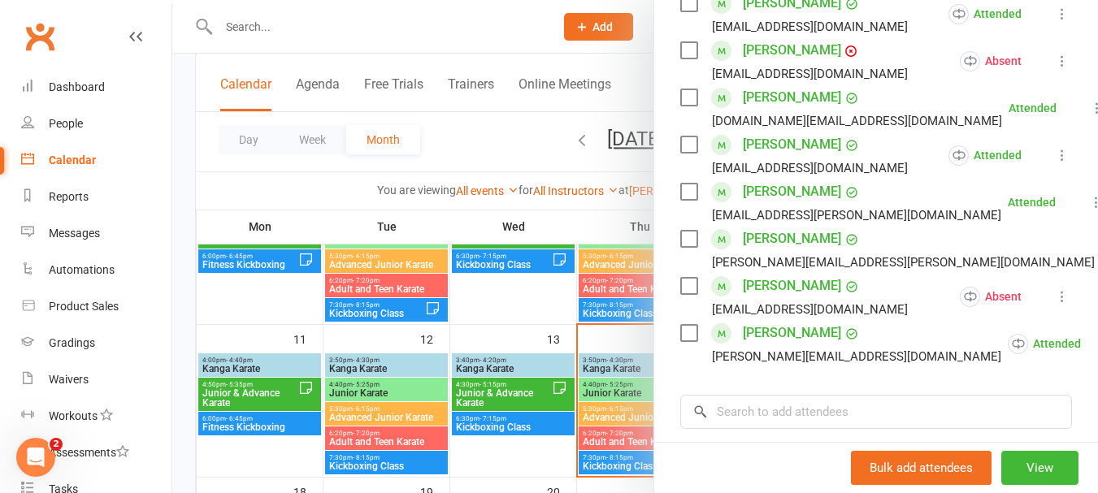
click at [610, 399] on div at bounding box center [635, 246] width 926 height 493
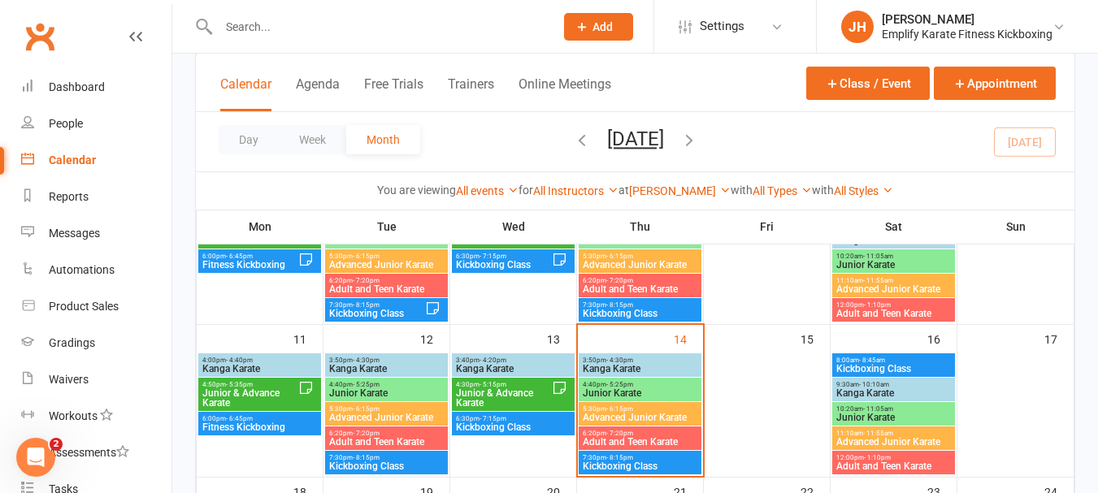
click at [598, 443] on span "Adult and Teen Karate" at bounding box center [640, 442] width 116 height 10
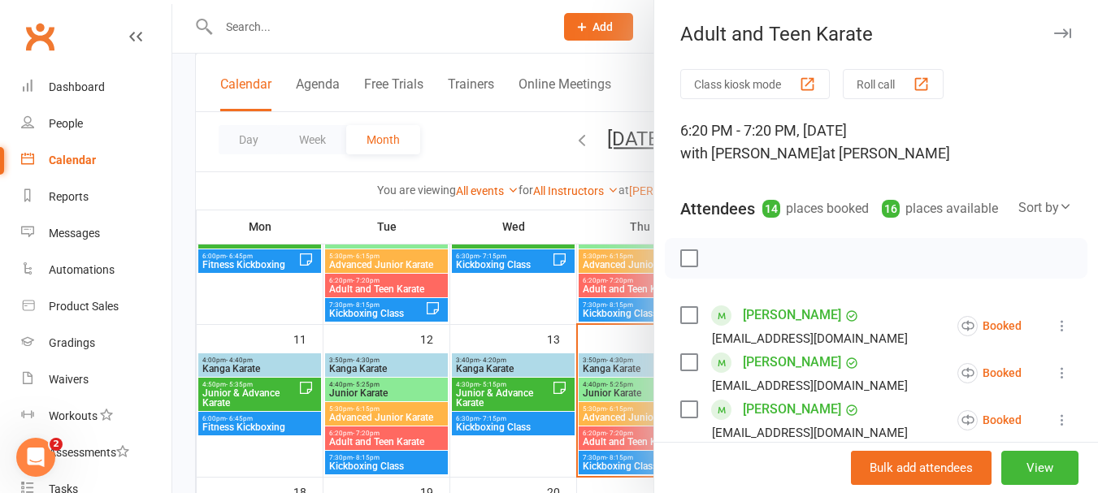
click at [680, 267] on label at bounding box center [688, 258] width 16 height 16
click at [753, 266] on icon "button" at bounding box center [760, 259] width 14 height 14
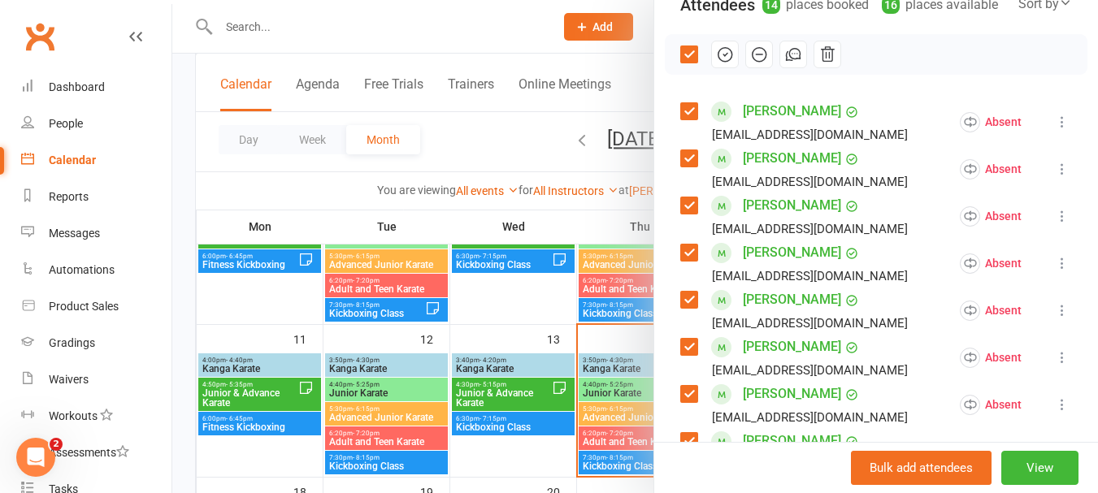
scroll to position [244, 0]
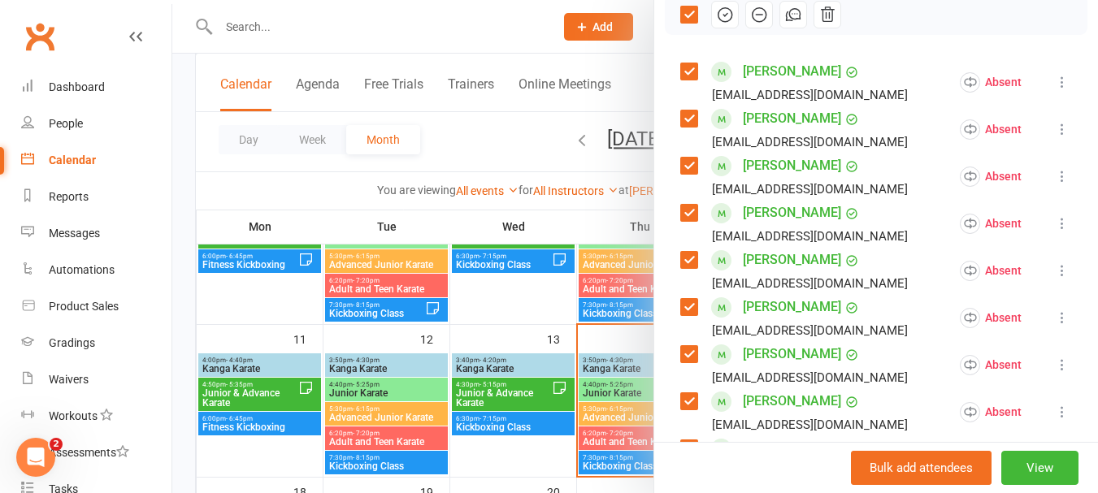
click at [681, 224] on div "[PERSON_NAME] [EMAIL_ADDRESS][DOMAIN_NAME]" at bounding box center [797, 223] width 234 height 47
click at [680, 221] on label at bounding box center [688, 213] width 16 height 16
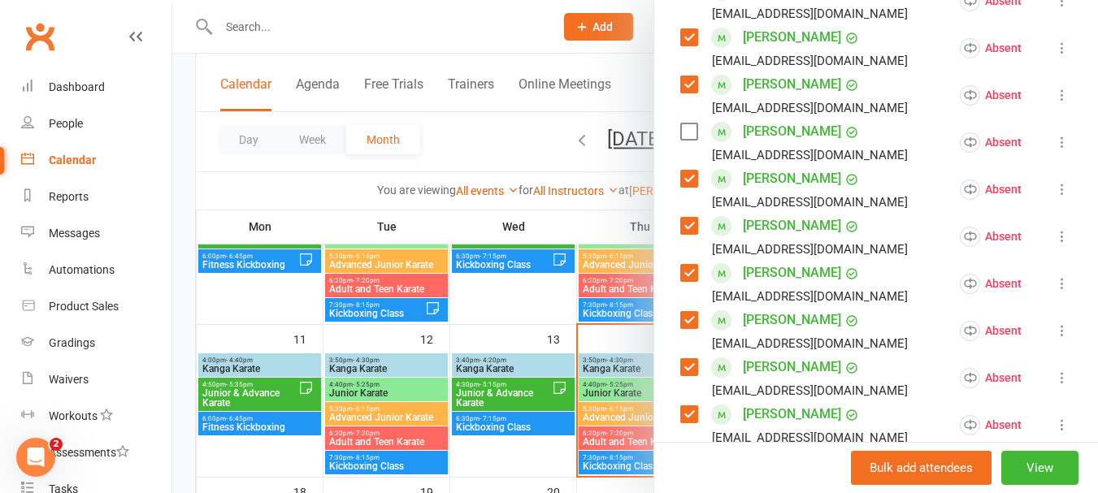
scroll to position [406, 0]
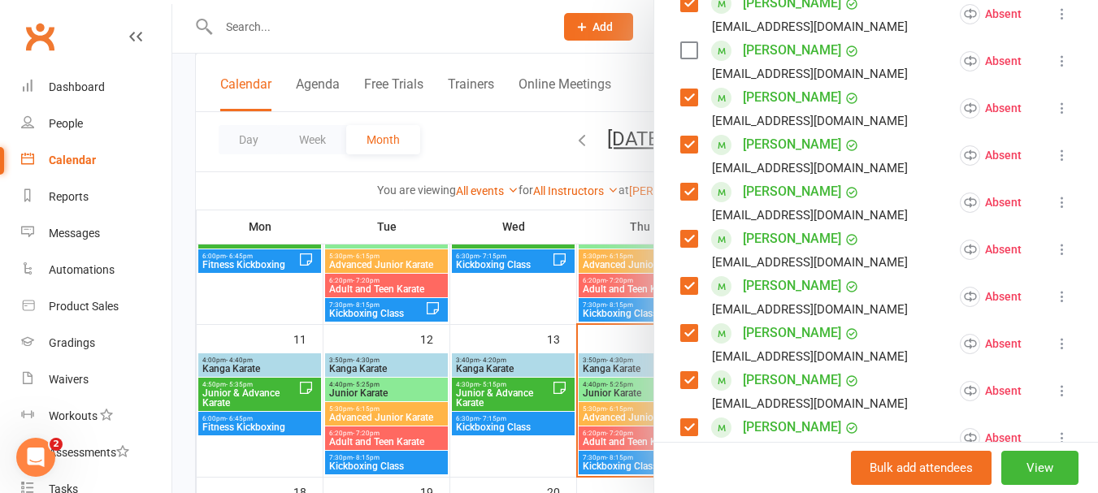
click at [681, 153] on label at bounding box center [688, 145] width 16 height 16
click at [685, 247] on label at bounding box center [688, 239] width 16 height 16
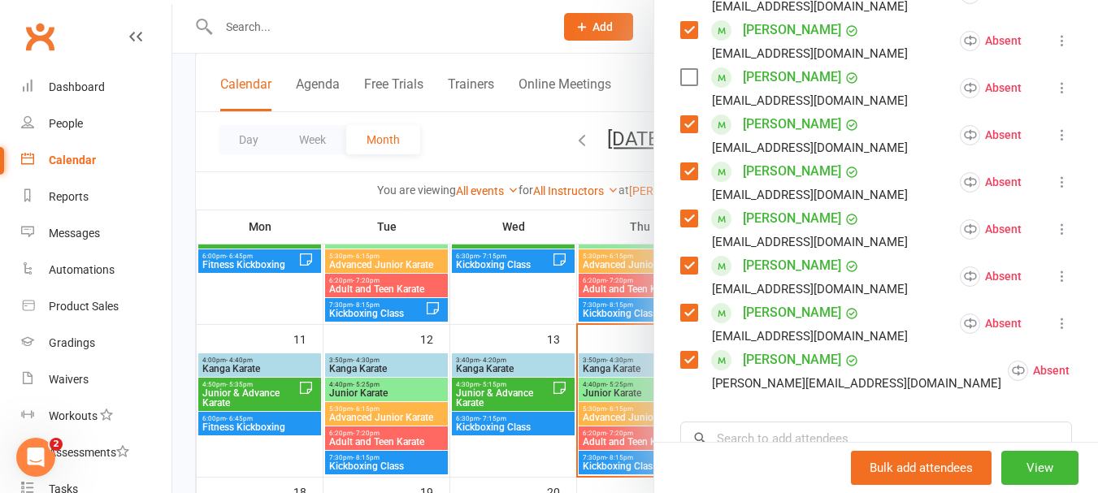
scroll to position [569, 0]
click at [684, 226] on label at bounding box center [688, 218] width 16 height 16
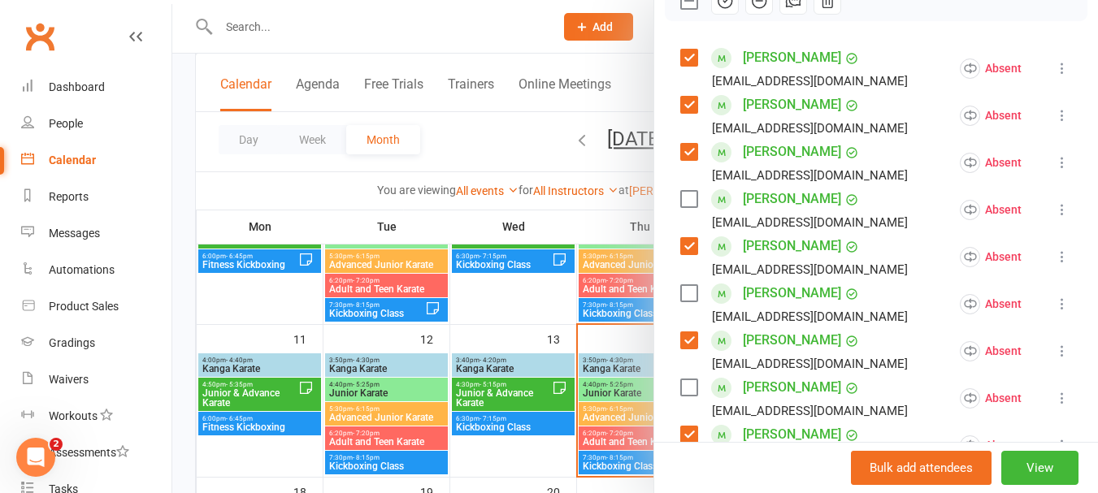
scroll to position [81, 0]
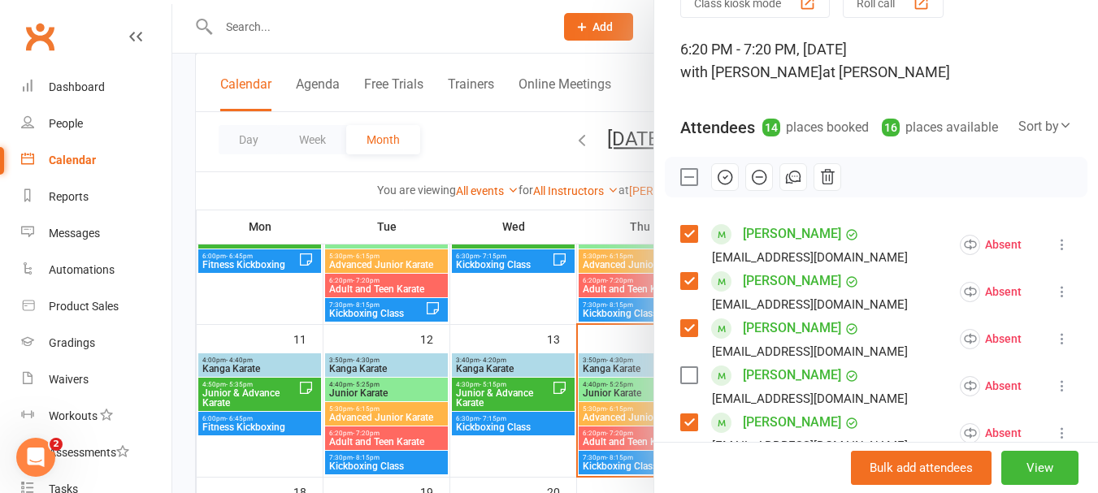
click at [719, 181] on div at bounding box center [876, 177] width 423 height 41
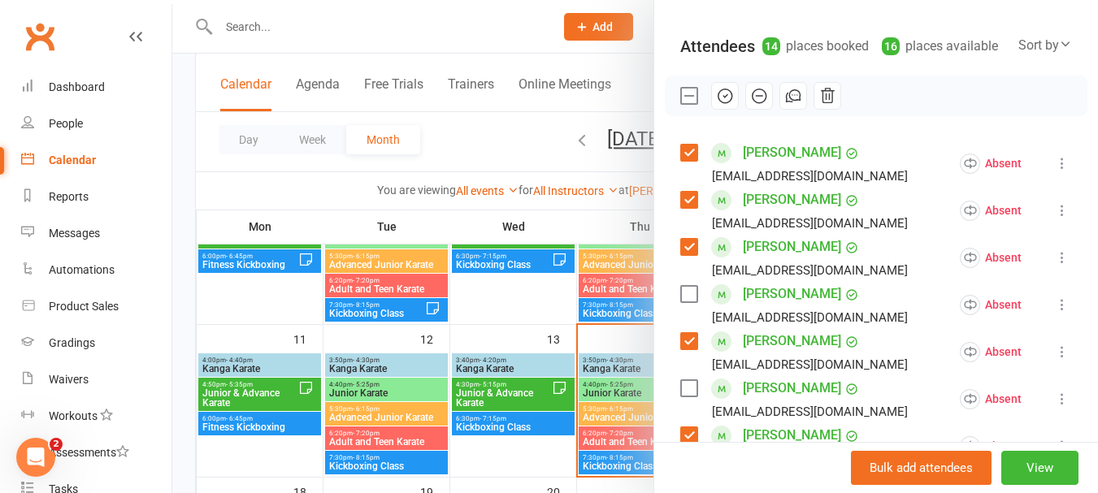
click at [689, 255] on label at bounding box center [688, 247] width 16 height 16
click at [720, 105] on icon "button" at bounding box center [725, 96] width 18 height 18
click at [716, 105] on icon "button" at bounding box center [725, 96] width 18 height 18
click at [680, 104] on label at bounding box center [688, 96] width 16 height 16
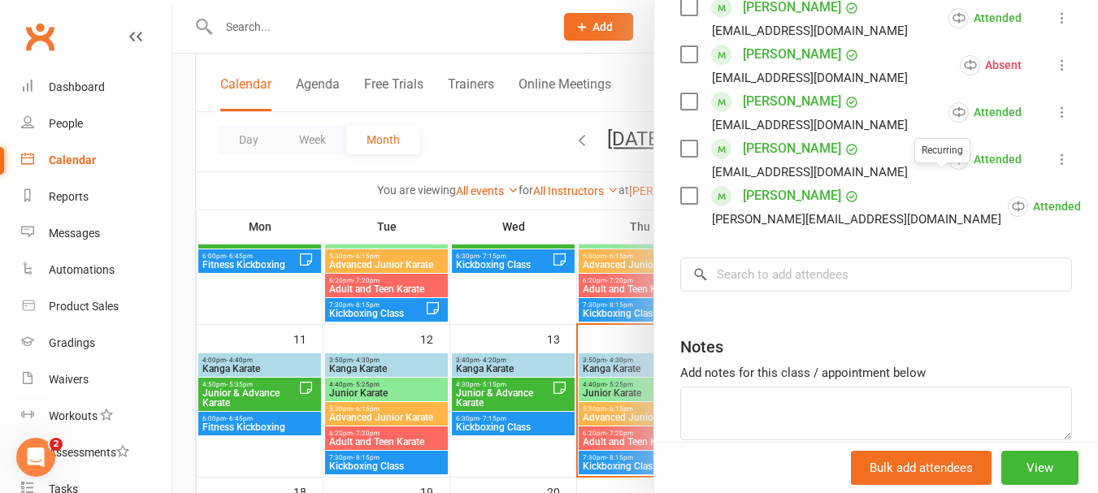
scroll to position [833, 0]
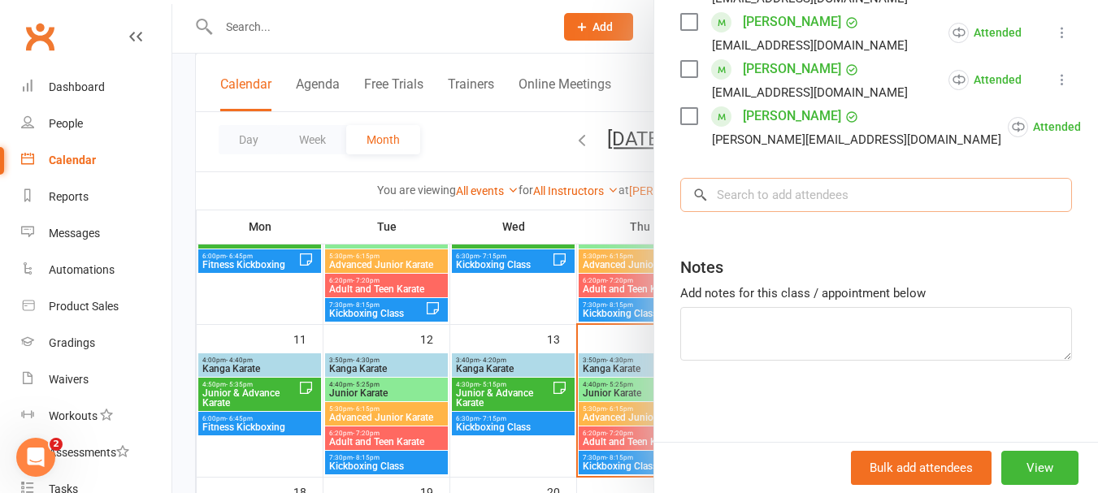
click at [812, 190] on input "search" at bounding box center [876, 195] width 392 height 34
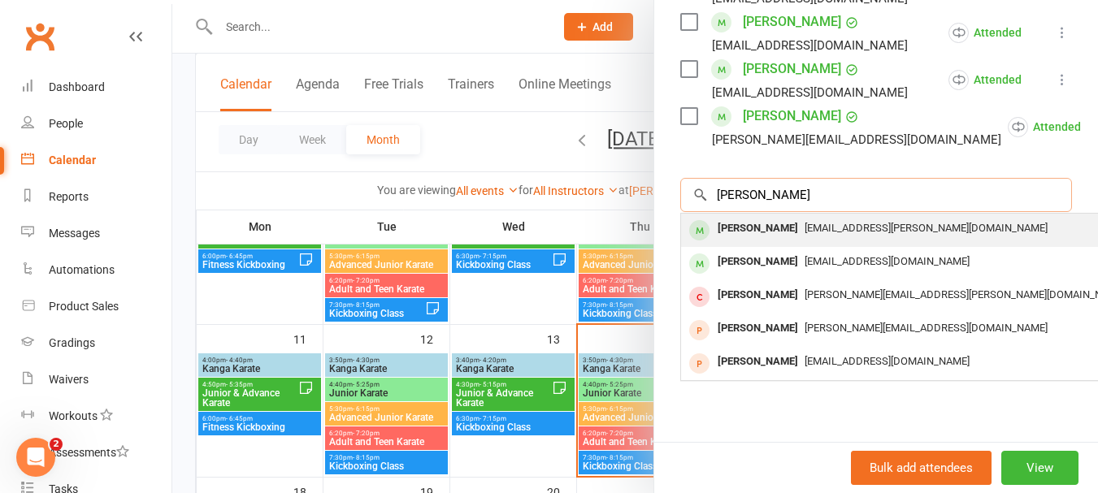
type input "[PERSON_NAME]"
click at [805, 228] on span "[EMAIL_ADDRESS][PERSON_NAME][DOMAIN_NAME]" at bounding box center [926, 228] width 243 height 12
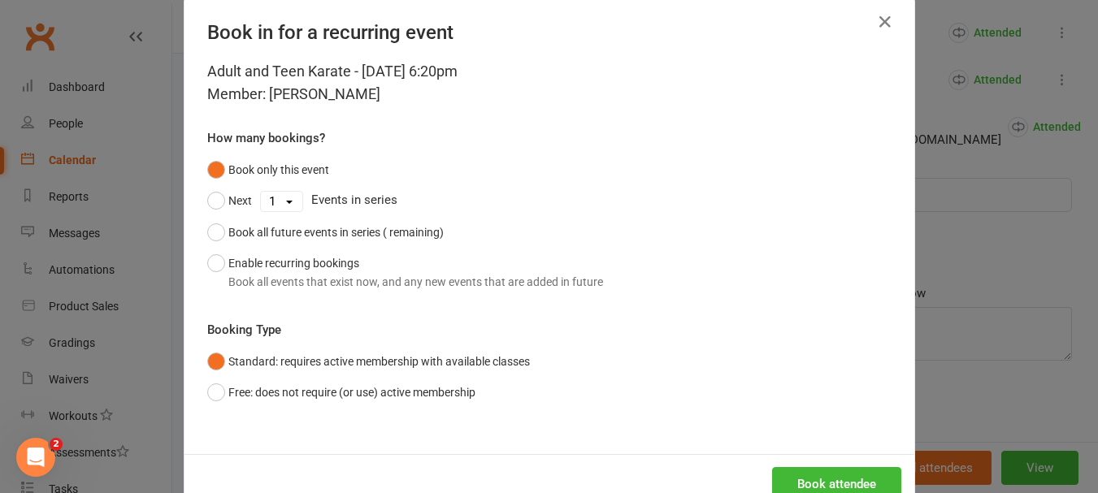
scroll to position [73, 0]
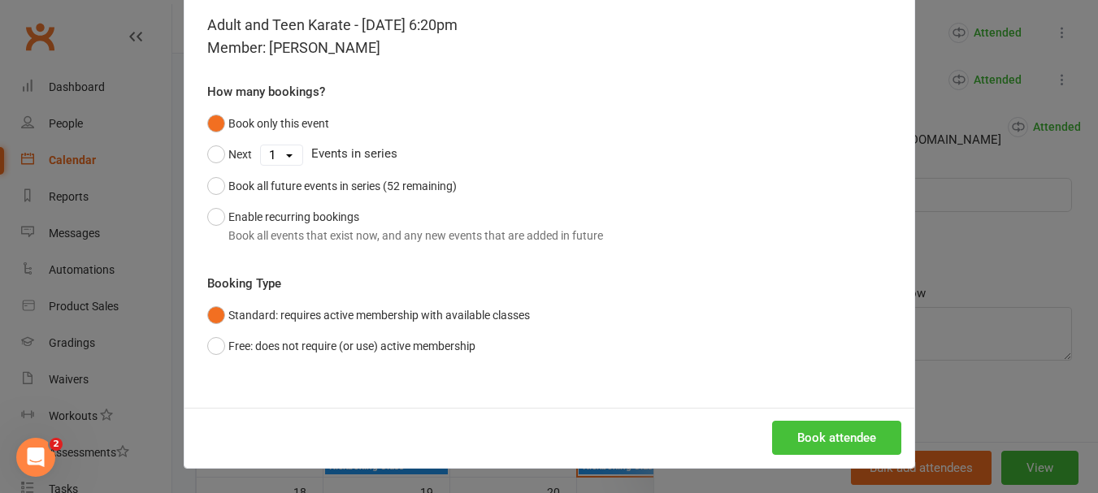
click at [829, 446] on button "Book attendee" at bounding box center [836, 438] width 129 height 34
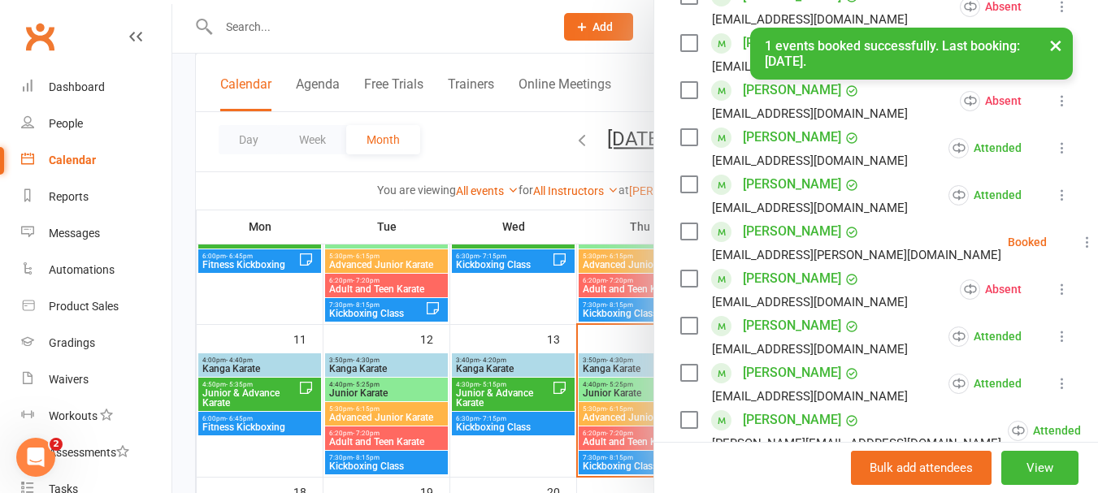
scroll to position [474, 0]
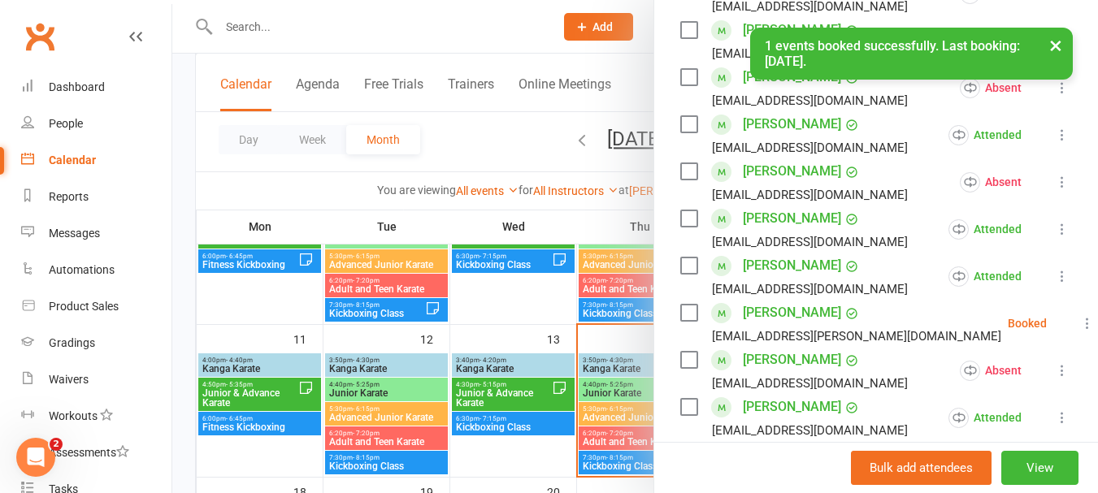
click at [1080, 332] on icon at bounding box center [1088, 323] width 16 height 16
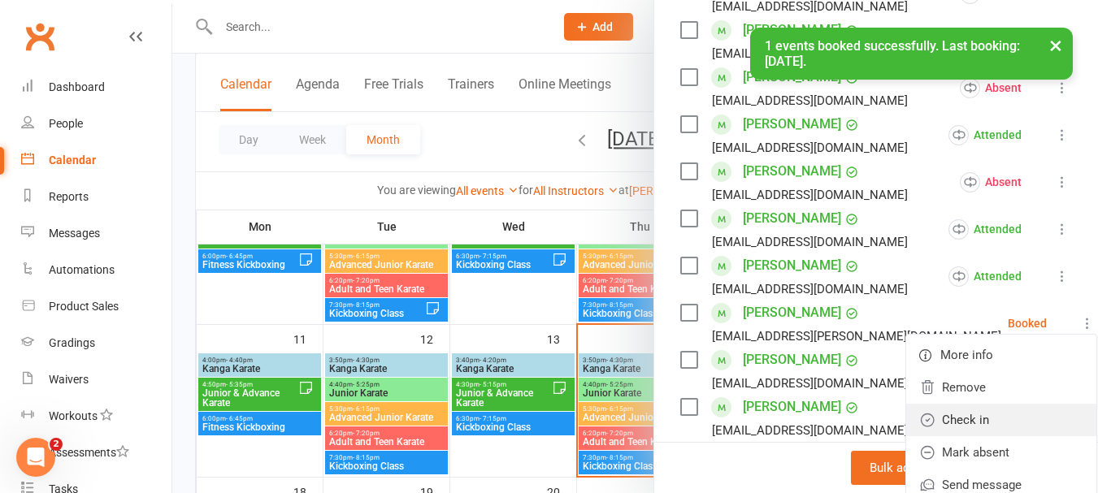
click at [924, 435] on link "Check in" at bounding box center [1001, 420] width 190 height 33
